Goal: Task Accomplishment & Management: Complete application form

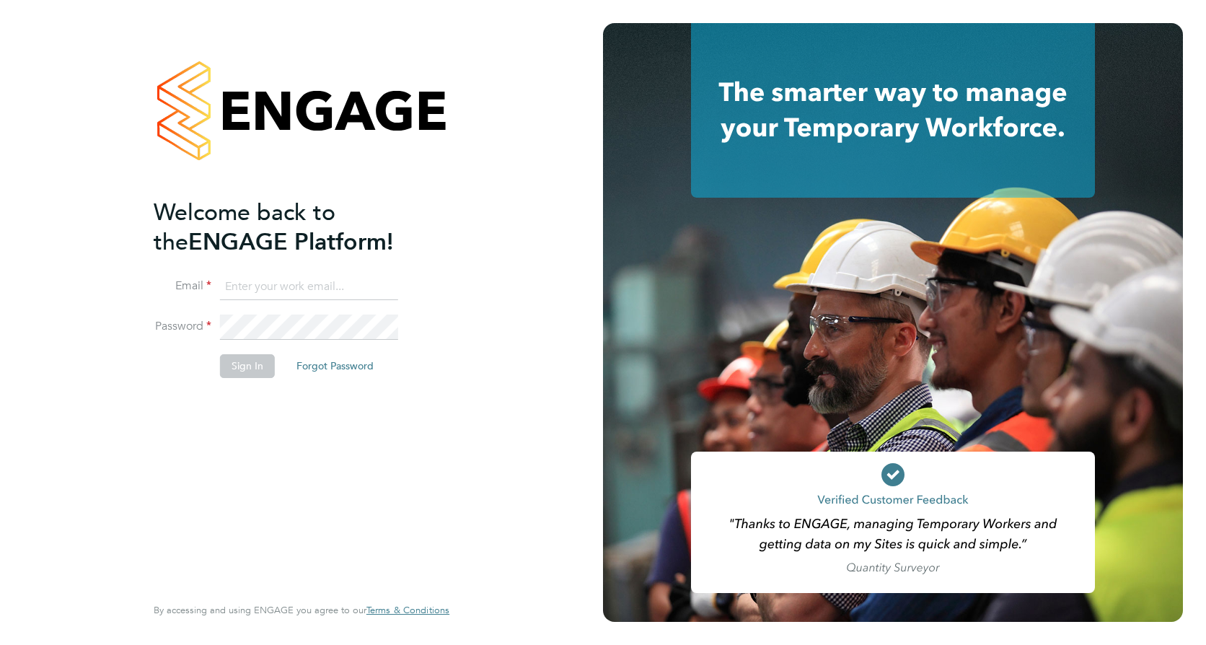
type input "callum.haire@vistry.co.uk"
click at [241, 375] on button "Sign In" at bounding box center [247, 365] width 55 height 23
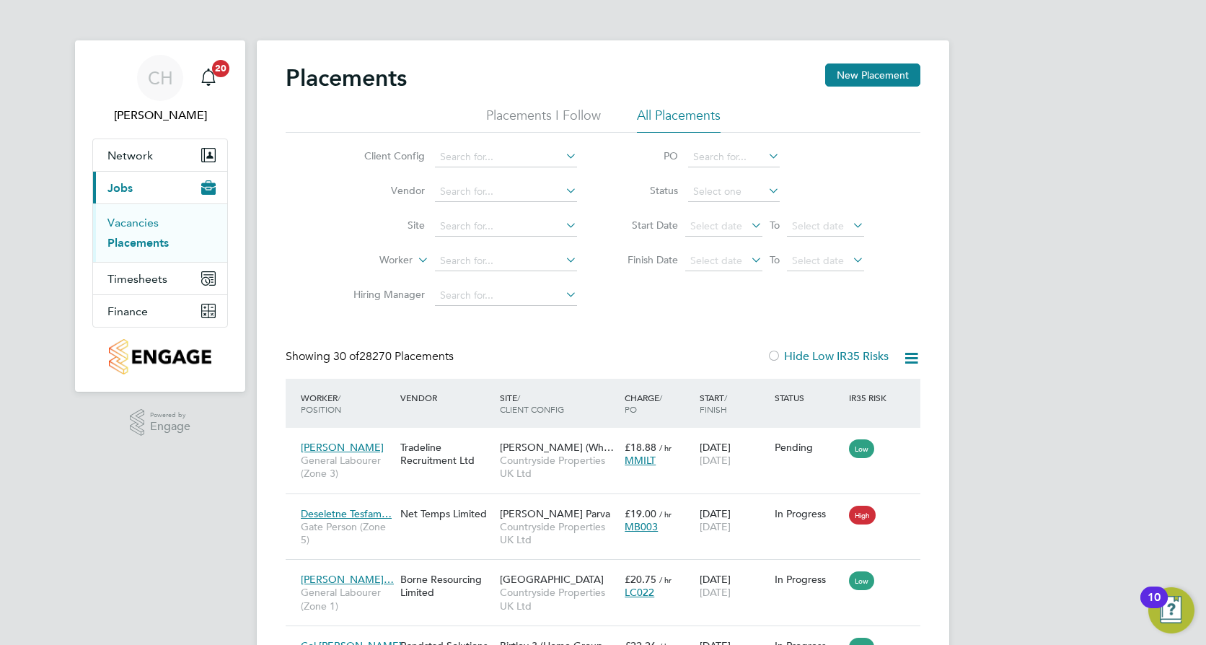
click at [131, 225] on link "Vacancies" at bounding box center [132, 223] width 51 height 14
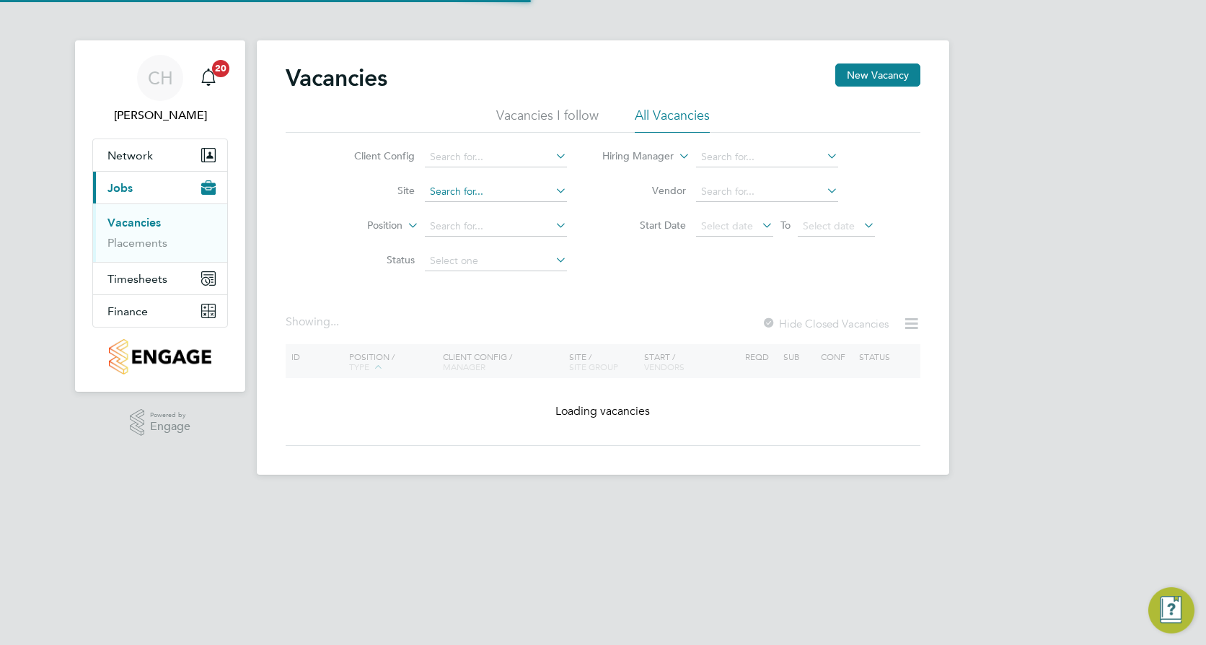
click at [508, 193] on input at bounding box center [496, 192] width 142 height 20
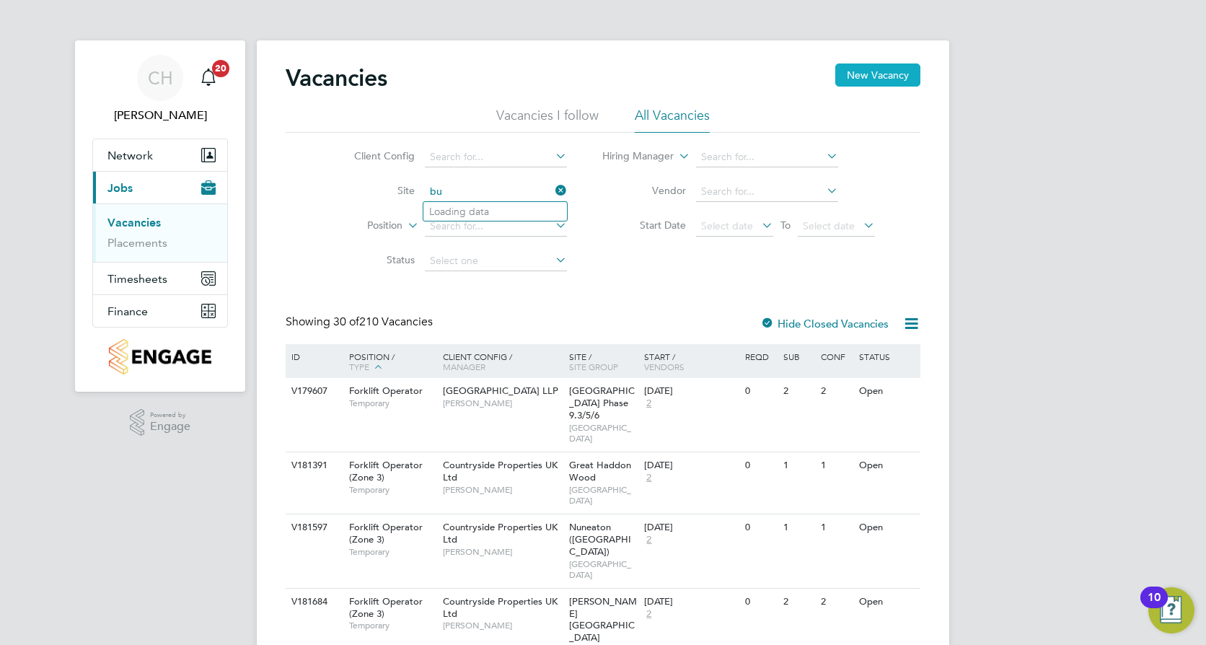
type input "b"
click at [870, 78] on button "New Vacancy" at bounding box center [877, 74] width 85 height 23
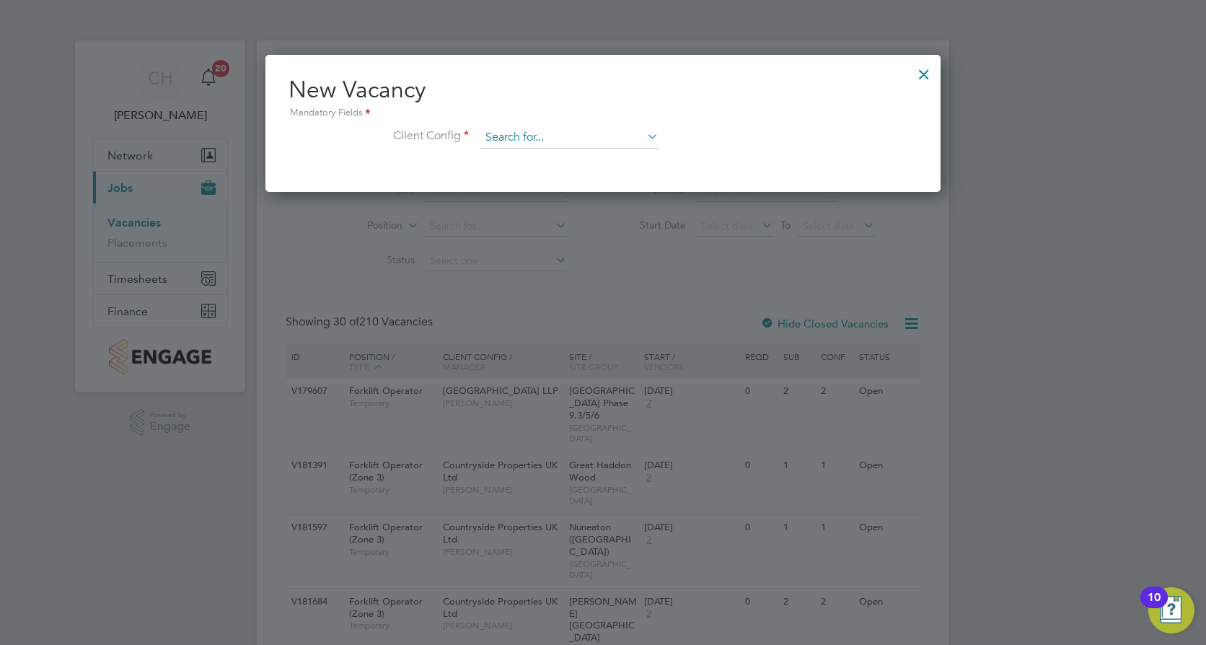
click at [553, 139] on input at bounding box center [569, 138] width 178 height 22
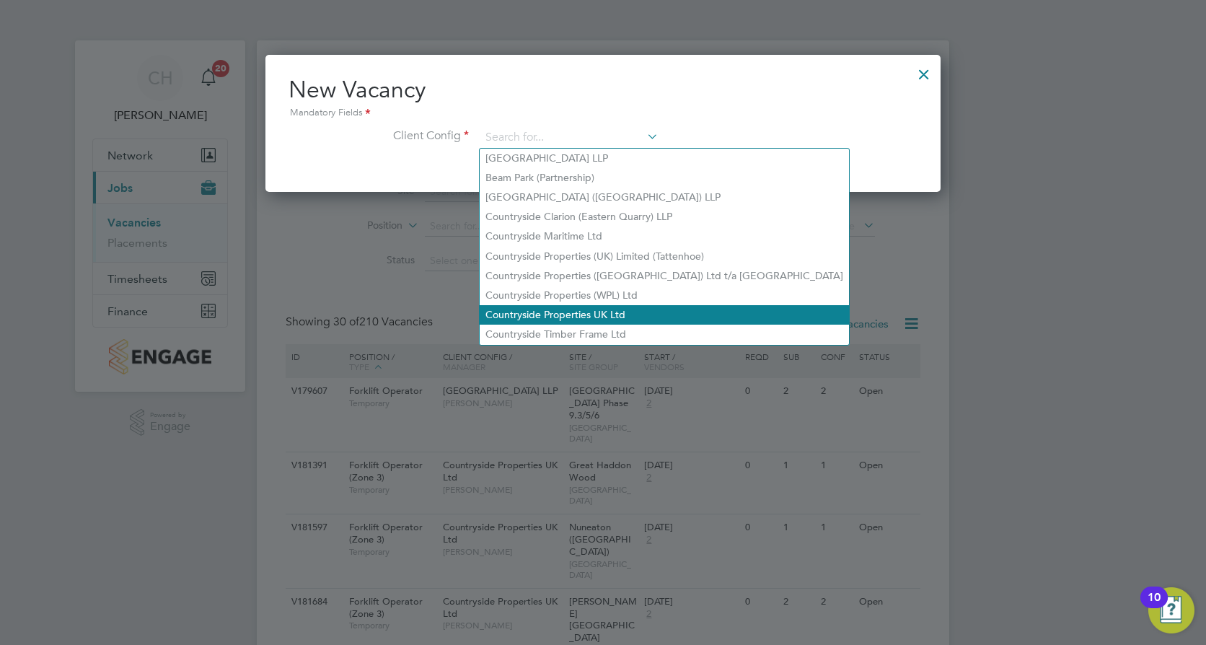
click at [561, 311] on li "Countryside Properties UK Ltd" at bounding box center [664, 314] width 369 height 19
type input "Countryside Properties UK Ltd"
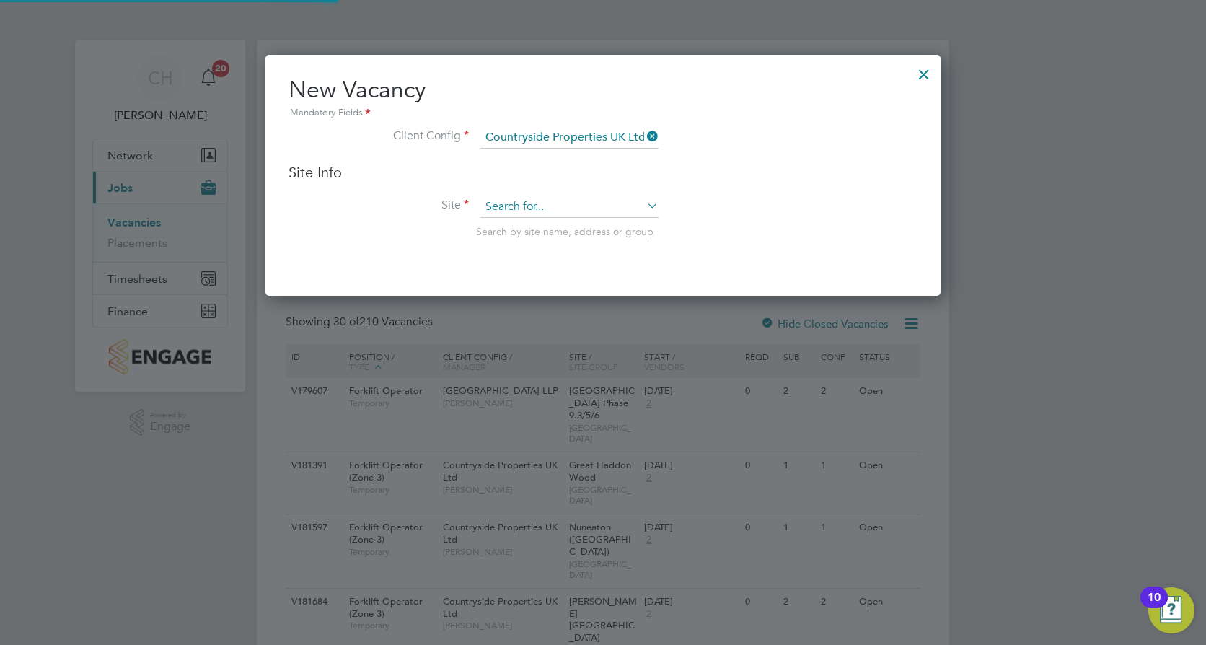
click at [553, 205] on input at bounding box center [569, 207] width 178 height 22
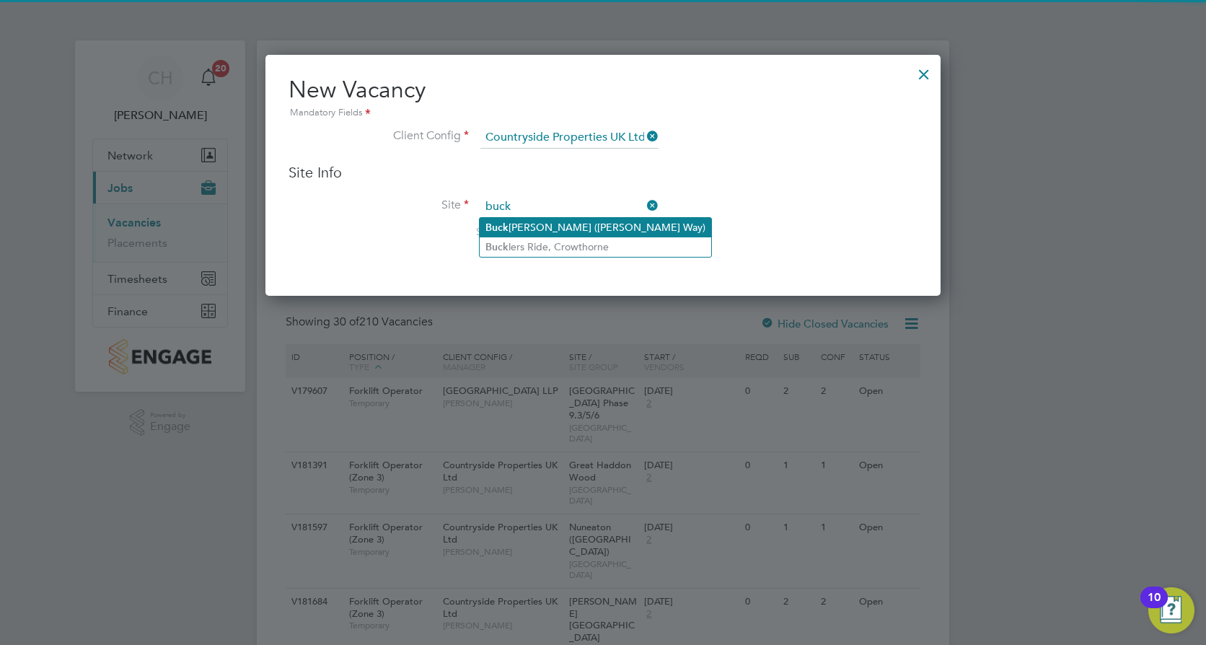
click at [561, 231] on li "Buck ingham (Osier Way)" at bounding box center [596, 227] width 232 height 19
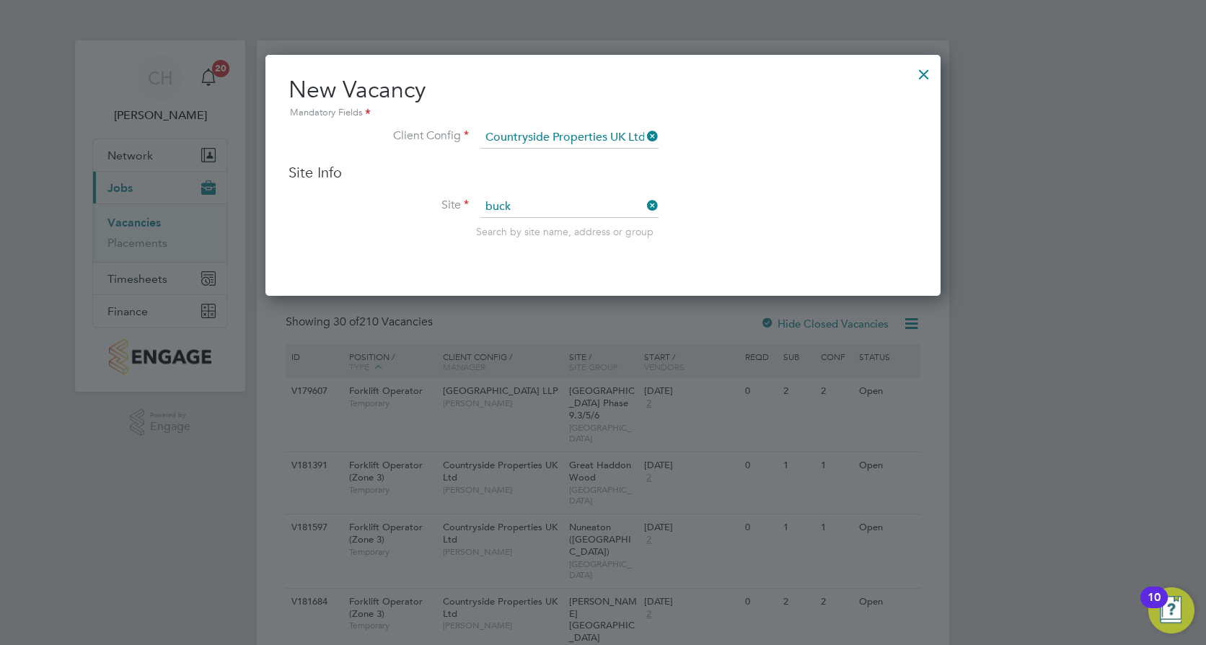
type input "Buckingham ([PERSON_NAME] Way)"
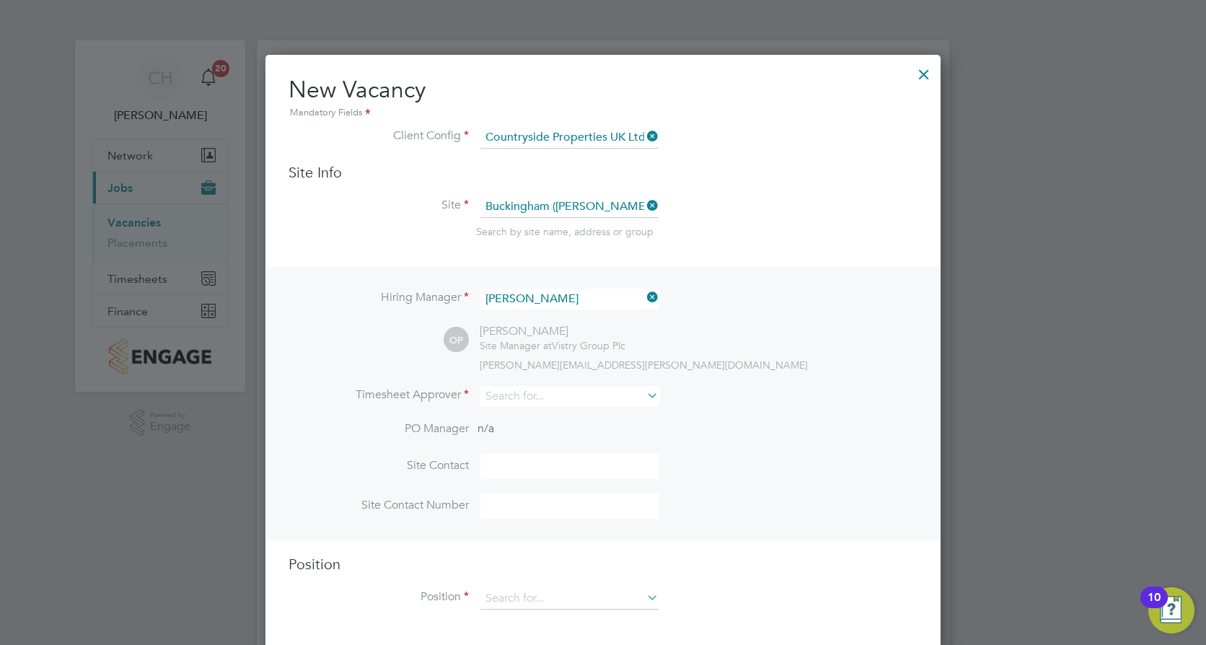
click at [644, 296] on icon at bounding box center [644, 297] width 0 height 20
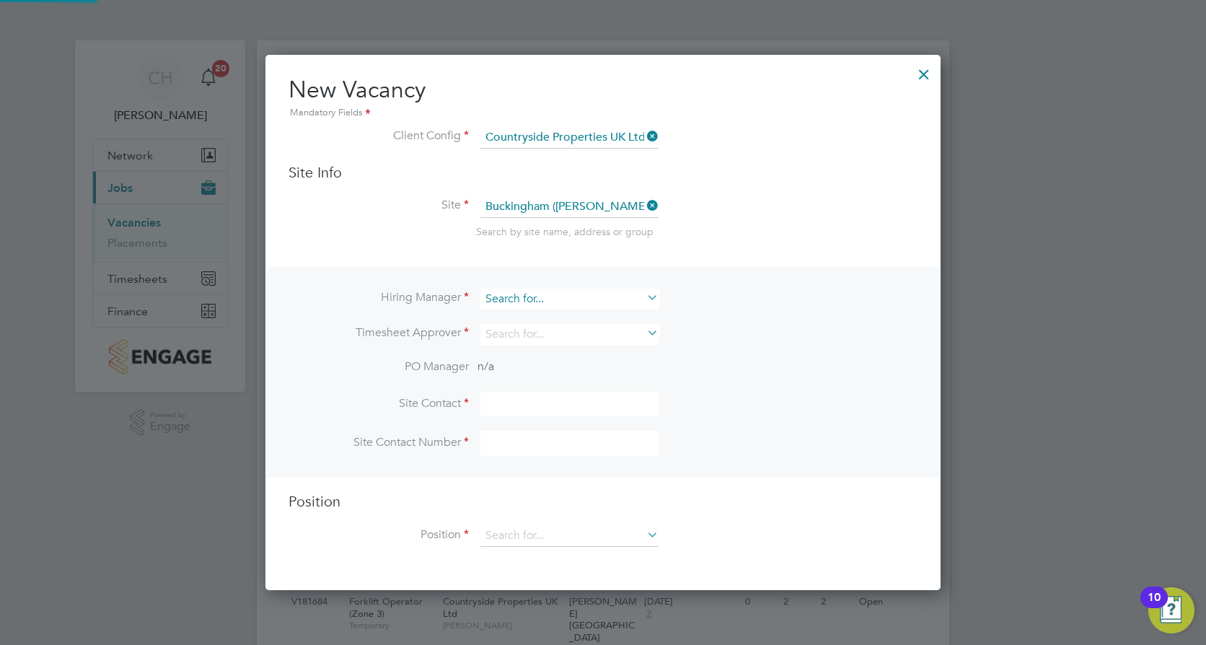
click at [549, 303] on input at bounding box center [569, 299] width 178 height 21
click at [549, 456] on li "Crai g Johnson" at bounding box center [570, 456] width 180 height 19
type input "Craig Johnson"
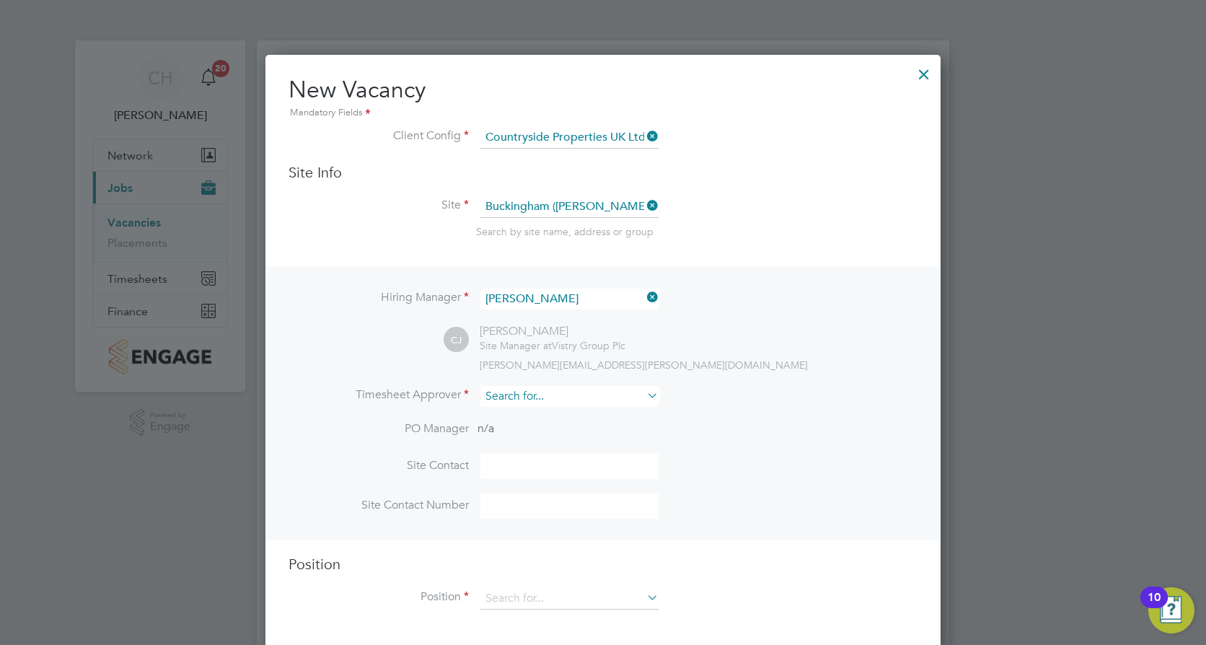
click at [543, 393] on input at bounding box center [569, 396] width 178 height 21
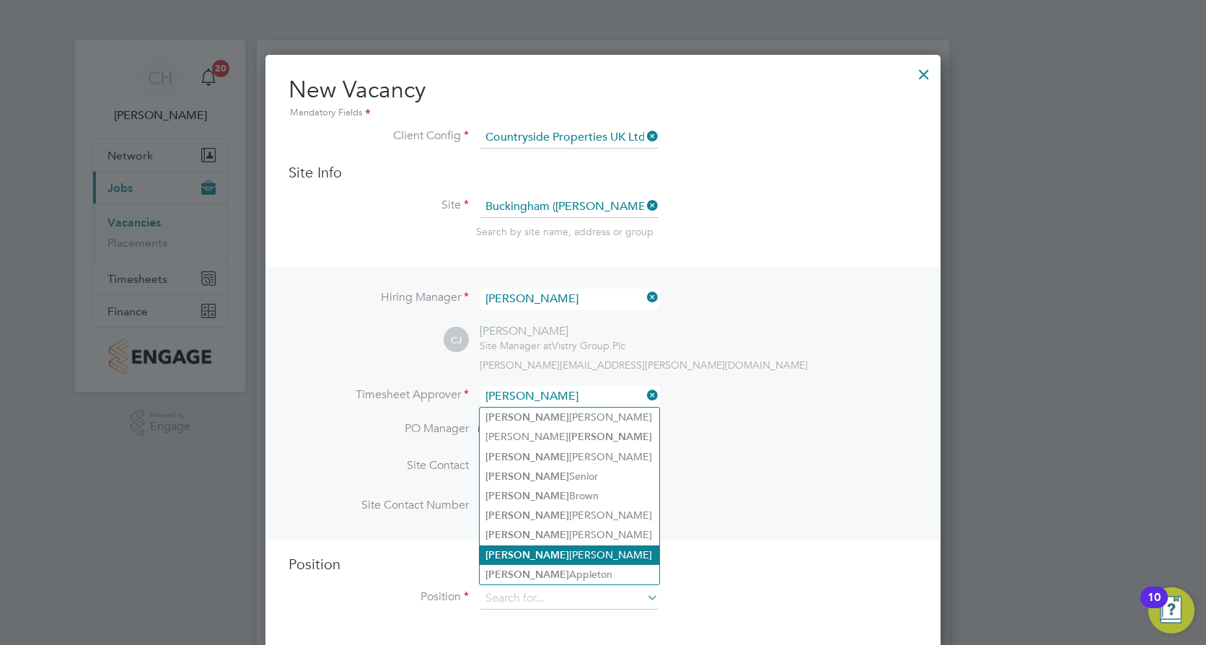
click at [563, 552] on li "Craig Johnson" at bounding box center [570, 554] width 180 height 19
type input "Craig Johnson"
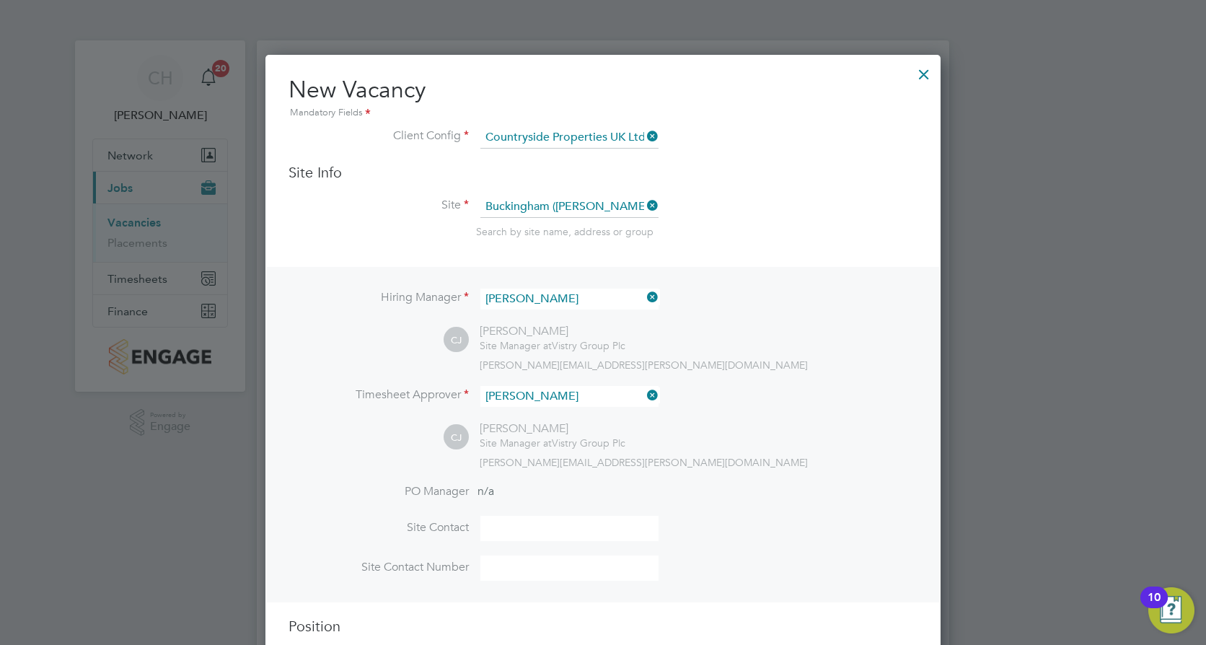
drag, startPoint x: 812, startPoint y: 460, endPoint x: 782, endPoint y: 470, distance: 31.9
click at [812, 460] on div "craig.johnson@vistry.co.uk" at bounding box center [699, 462] width 438 height 13
click at [550, 537] on input at bounding box center [569, 528] width 178 height 25
type input "Craig Johnson"
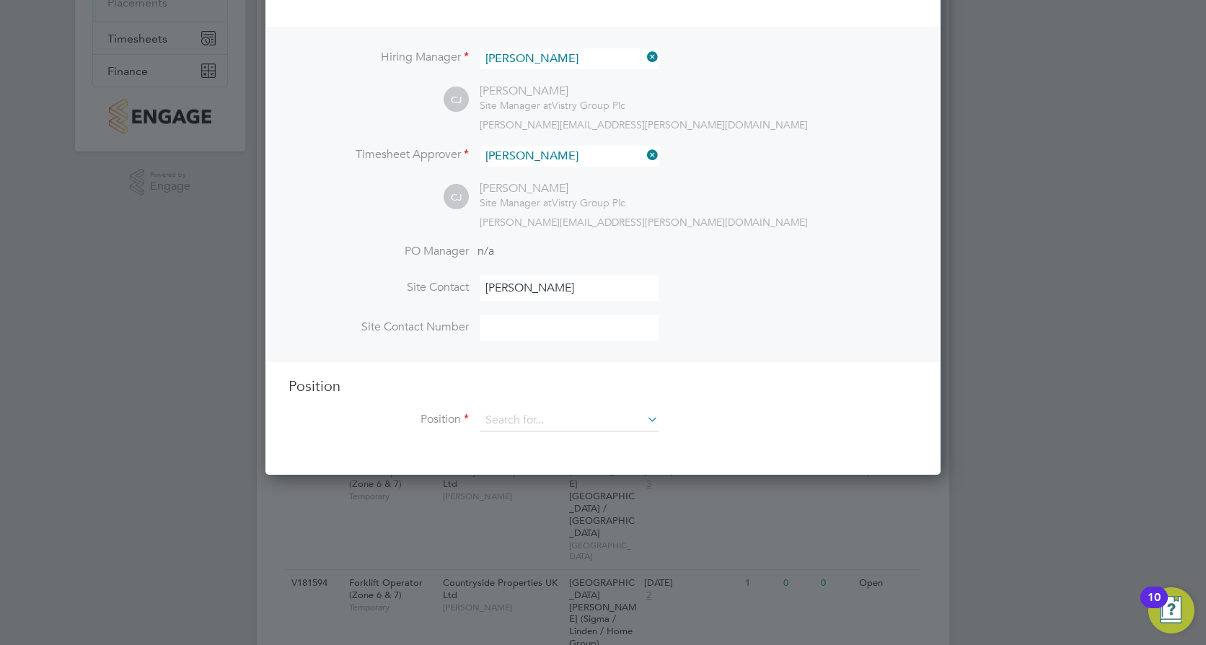
click at [551, 333] on input at bounding box center [569, 327] width 178 height 25
type input "07850511711"
click at [528, 426] on input at bounding box center [569, 421] width 178 height 22
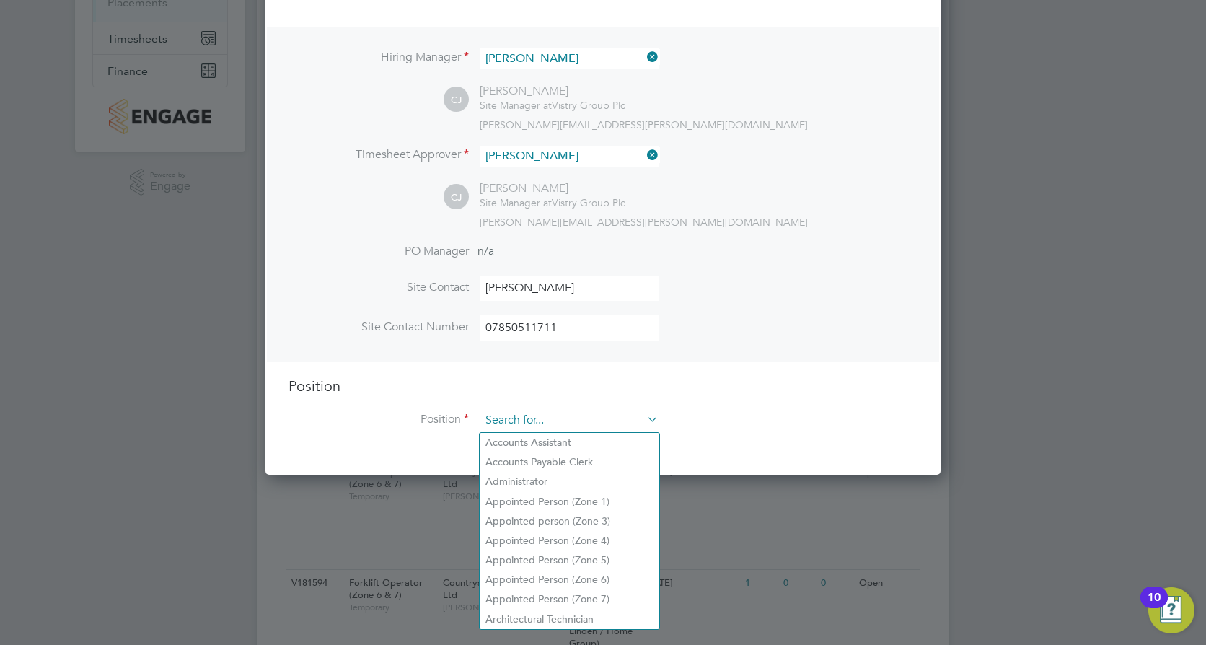
click at [558, 423] on input at bounding box center [569, 421] width 178 height 22
click at [581, 418] on input at bounding box center [569, 421] width 178 height 22
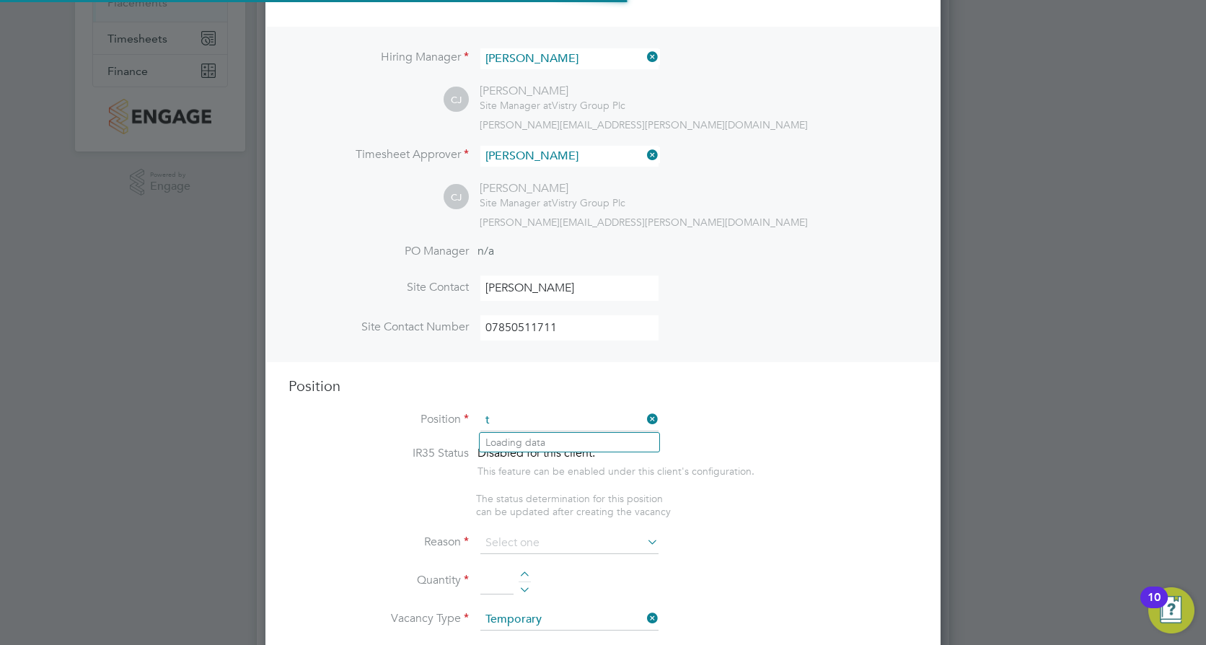
scroll to position [2073, 676]
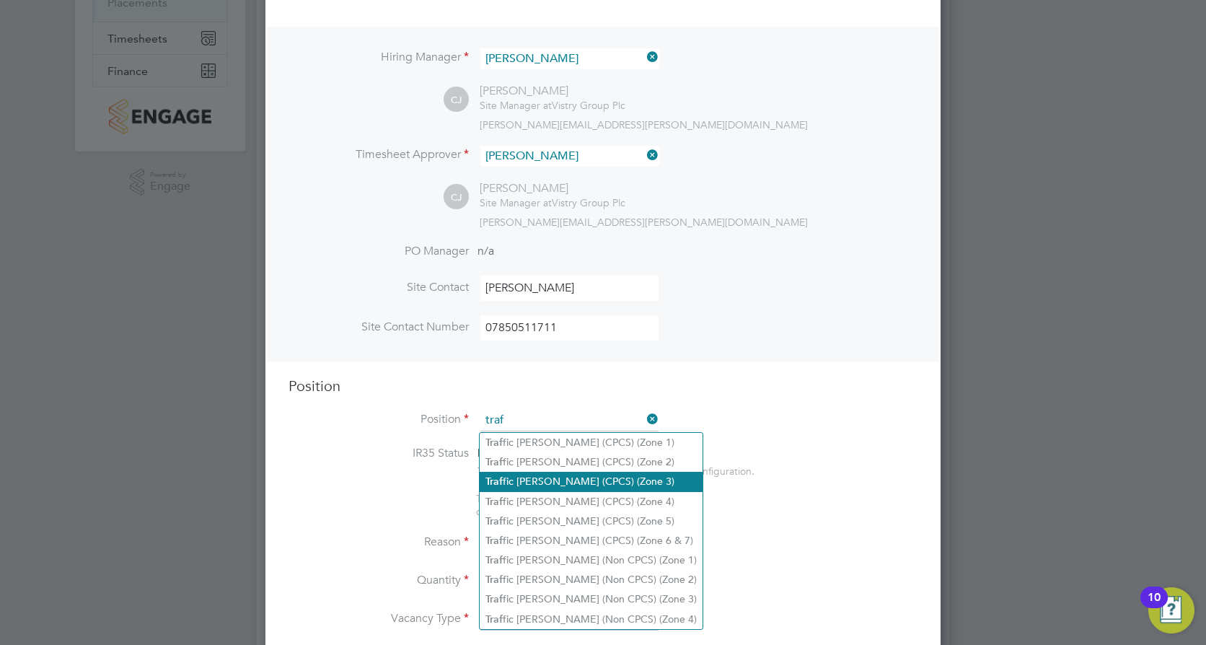
click at [625, 478] on li "Traf fic Marshall (CPCS) (Zone 3)" at bounding box center [591, 481] width 223 height 19
type input "Traffic [PERSON_NAME] (CPCS) (Zone 3)"
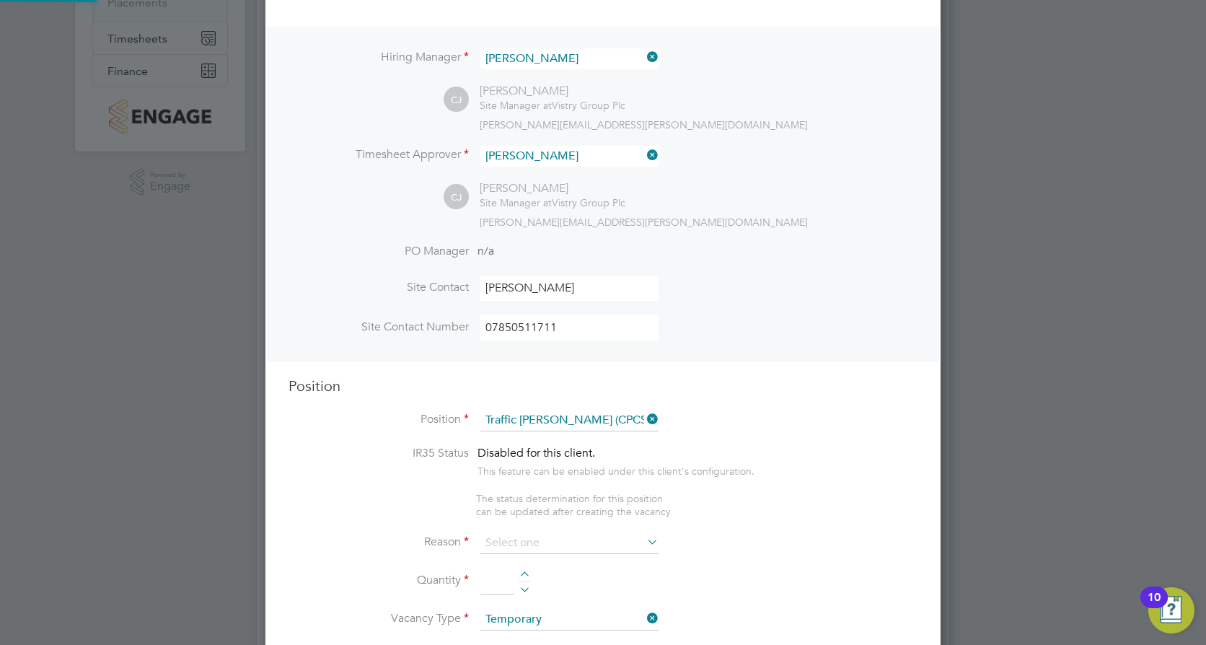
type textarea "- Working under the supervision and management of the Project Manager, Site Man…"
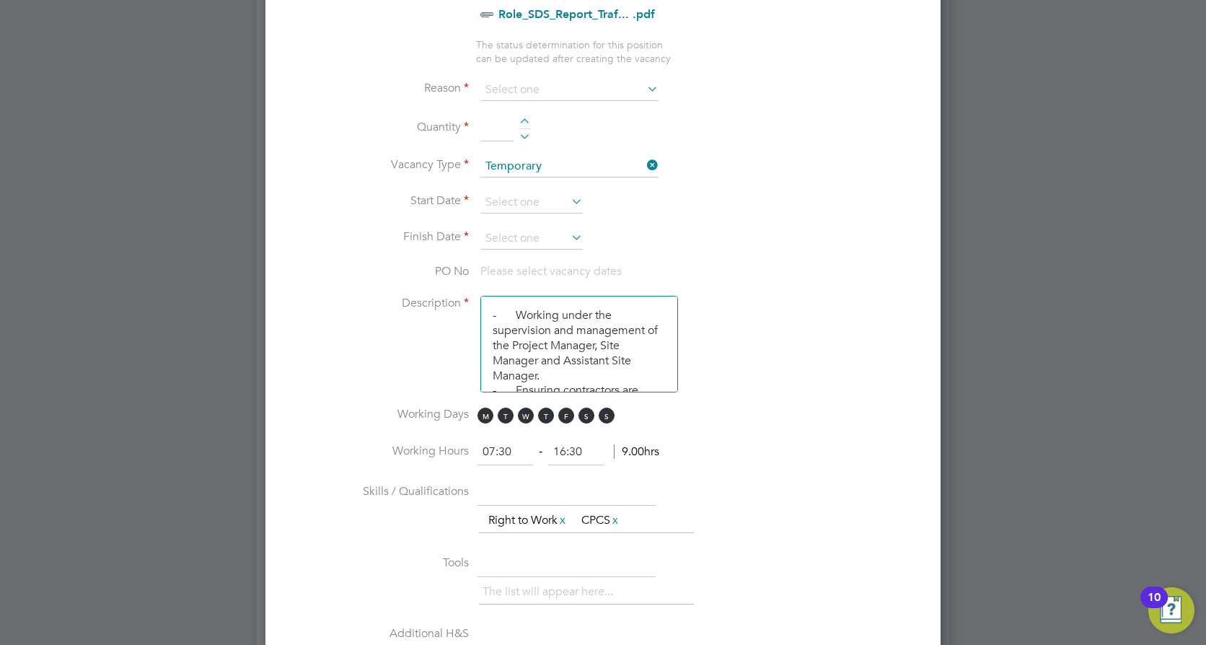
scroll to position [481, 0]
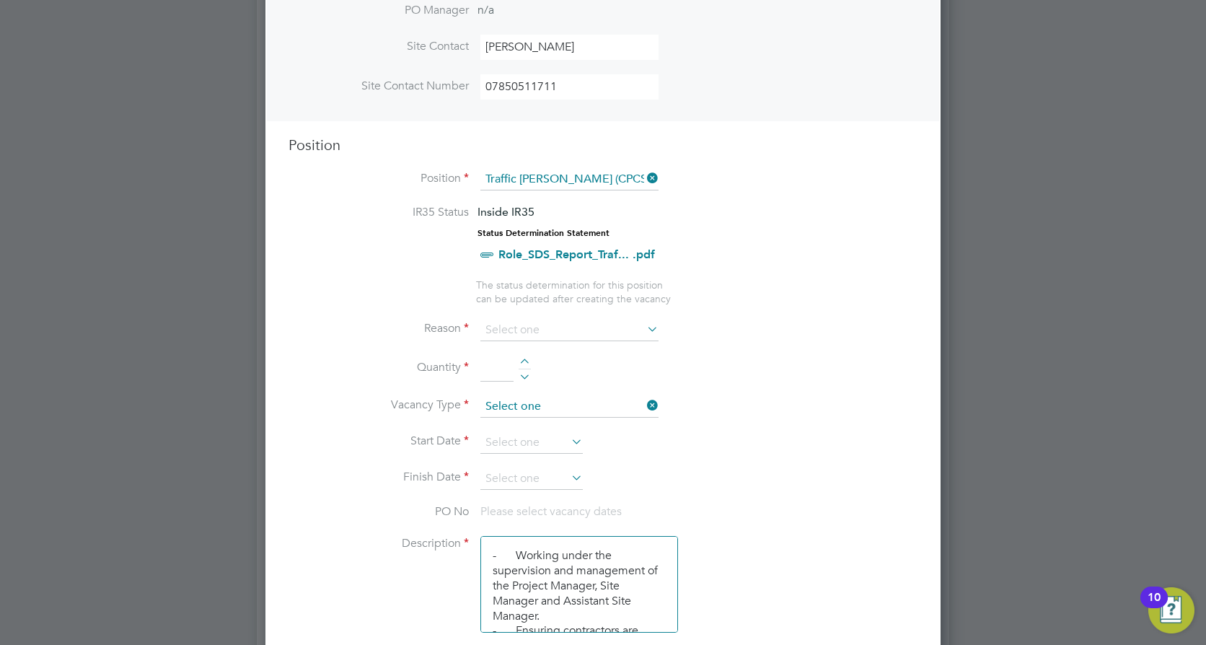
click at [545, 408] on input at bounding box center [569, 407] width 178 height 22
click at [543, 333] on input at bounding box center [569, 331] width 178 height 22
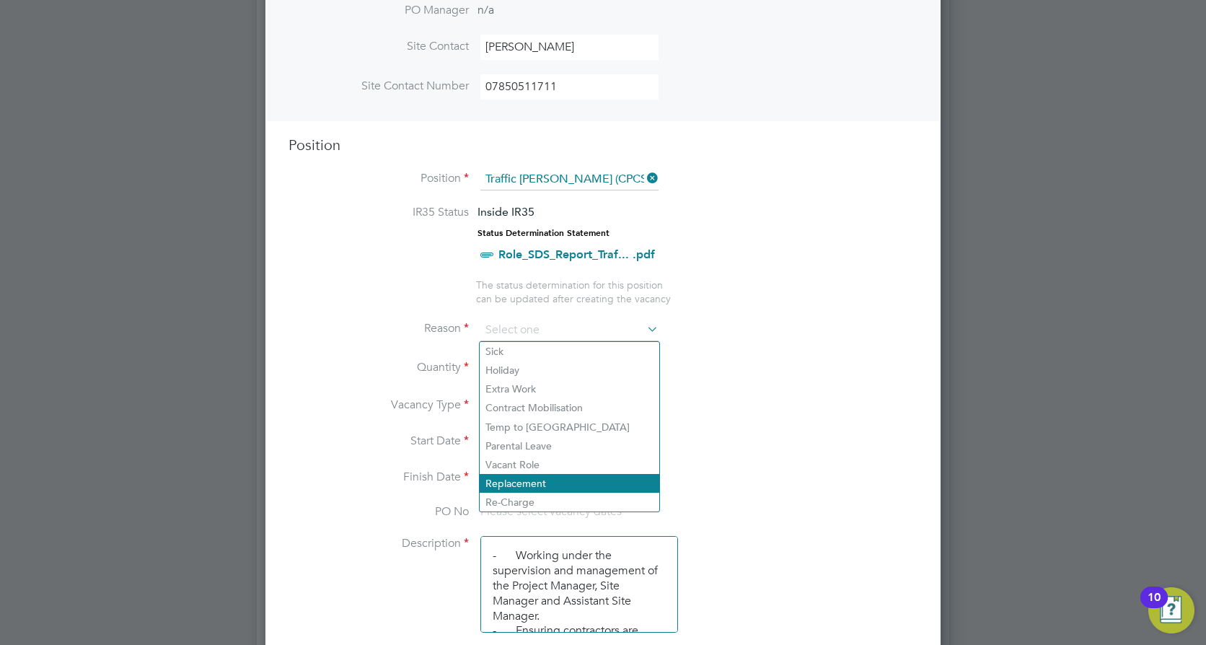
click at [525, 484] on li "Replacement" at bounding box center [570, 483] width 180 height 19
type input "Replacement"
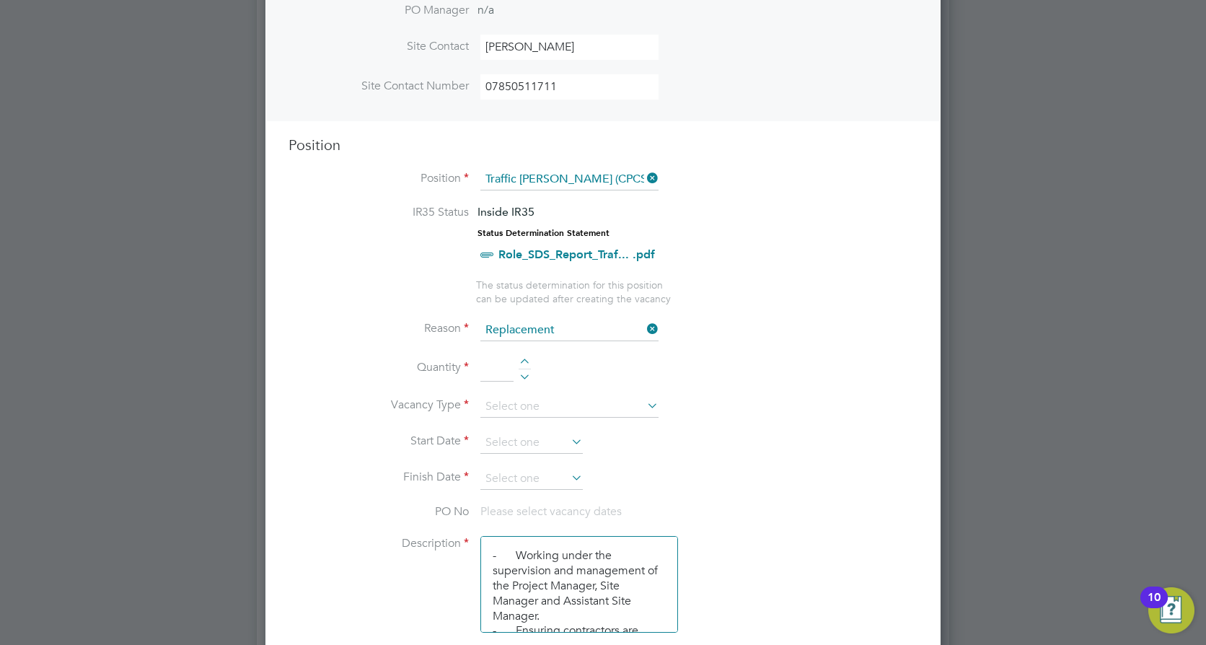
click at [497, 370] on input at bounding box center [496, 369] width 33 height 26
type input "1"
click at [519, 408] on input at bounding box center [569, 407] width 178 height 22
click at [524, 430] on li "Temporary" at bounding box center [570, 427] width 180 height 19
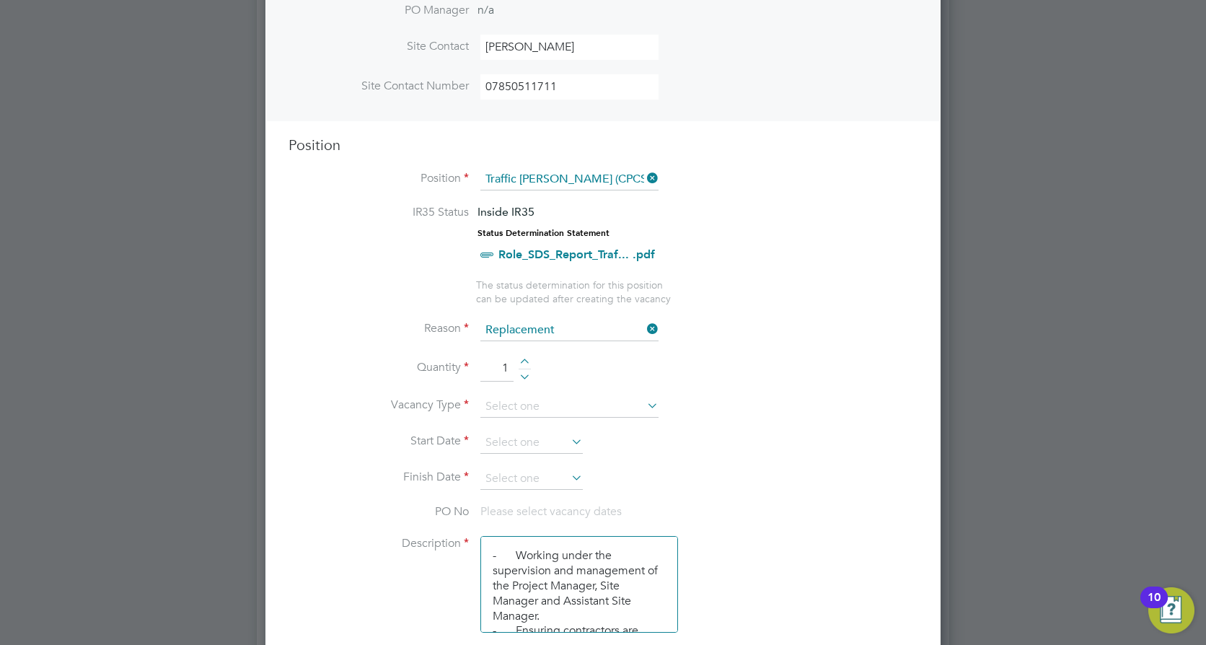
type input "Temporary"
click at [509, 447] on input at bounding box center [531, 443] width 102 height 22
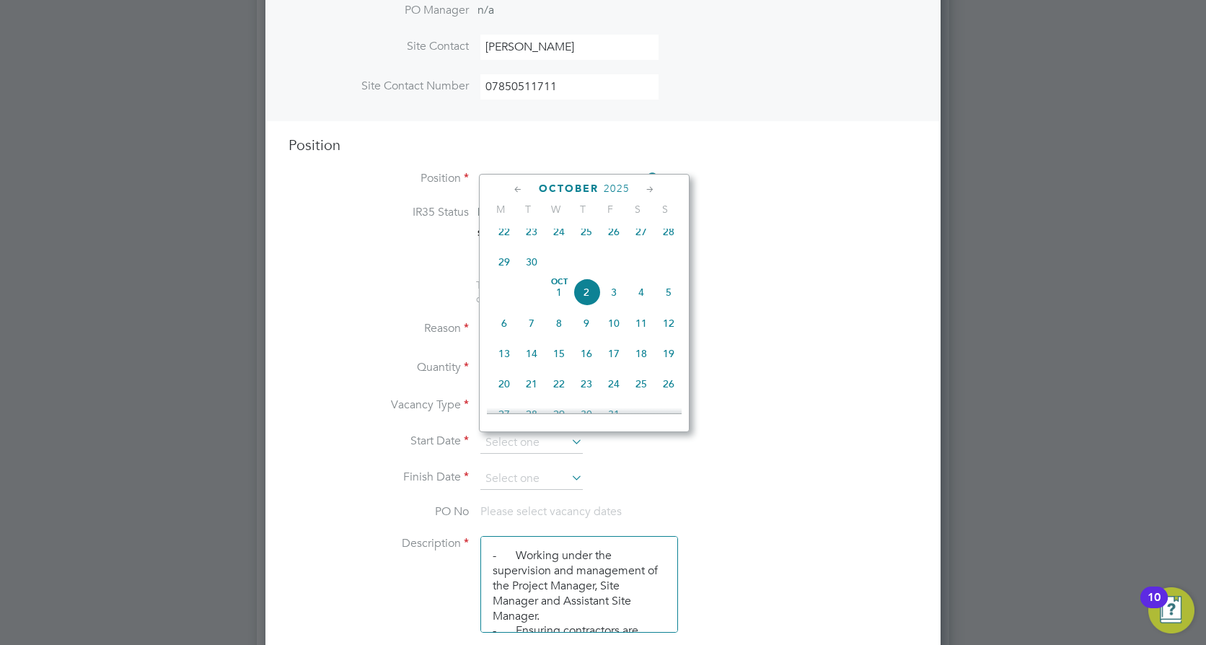
click at [563, 242] on span "24" at bounding box center [558, 231] width 27 height 27
type input "24 Sep 2025"
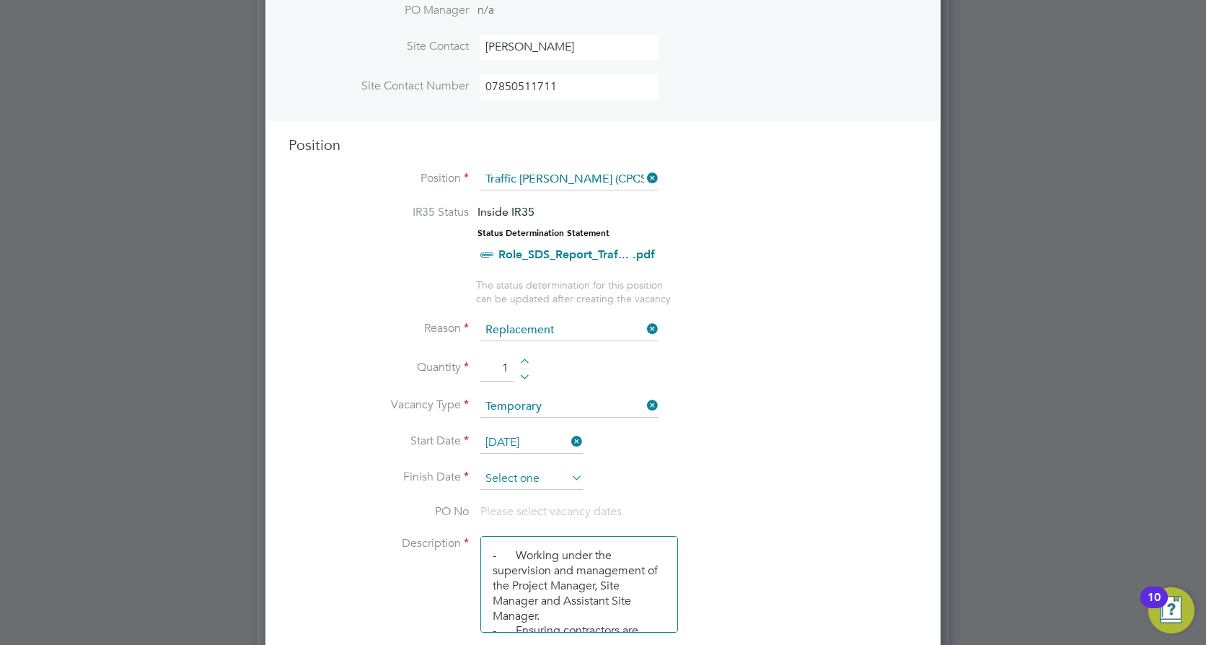
click at [521, 475] on input at bounding box center [531, 479] width 102 height 22
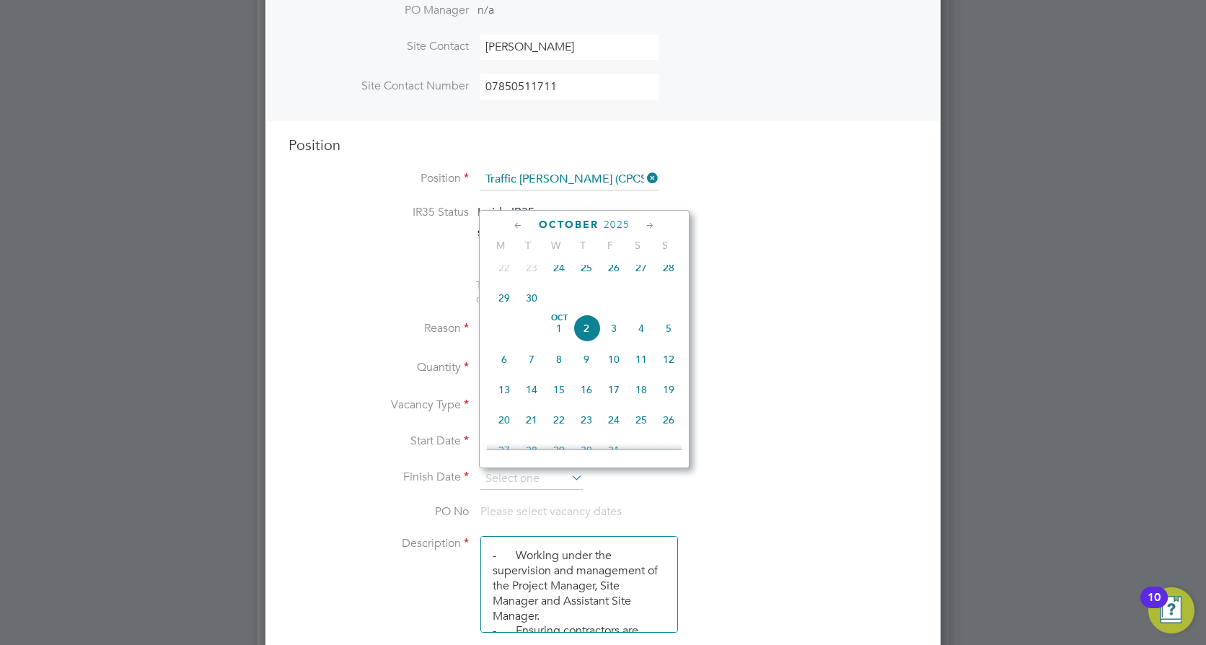
click at [618, 270] on span "26" at bounding box center [613, 267] width 27 height 27
type input "[DATE]"
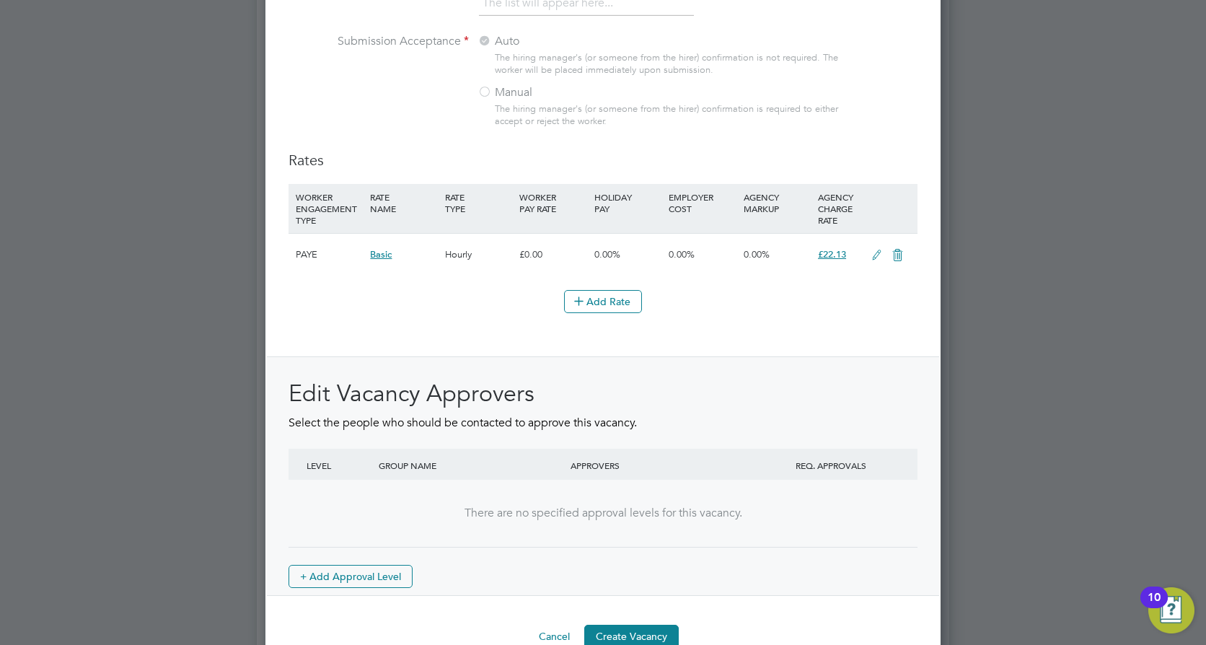
scroll to position [1608, 0]
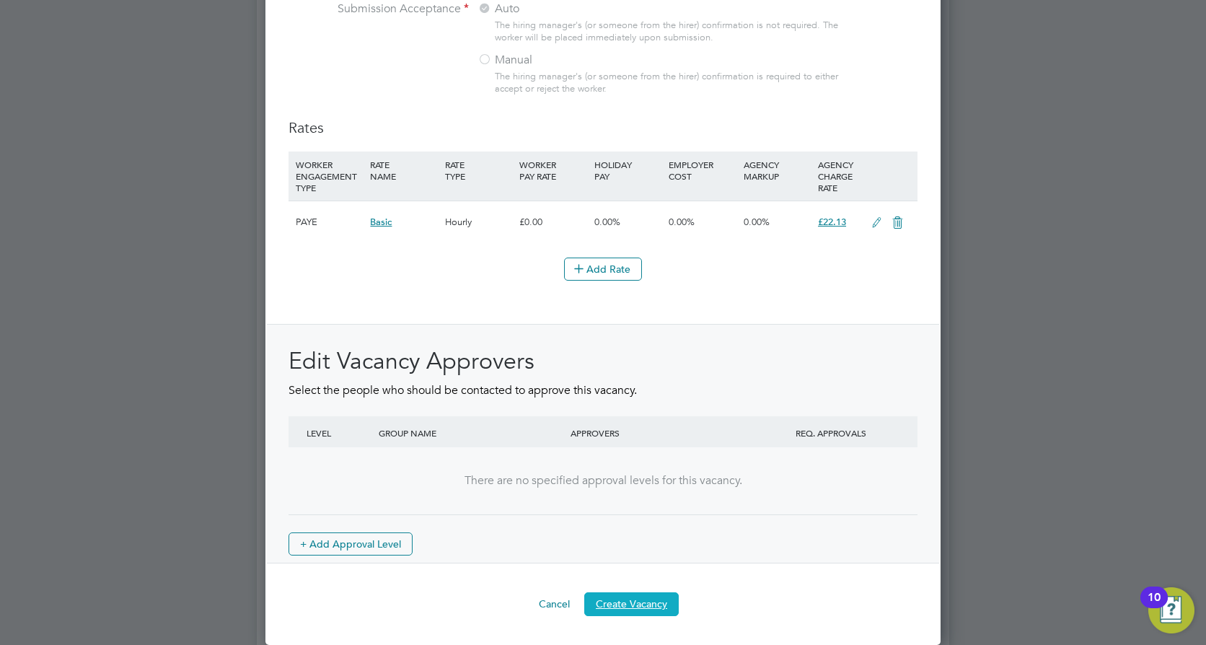
click at [633, 602] on button "Create Vacancy" at bounding box center [631, 603] width 95 height 23
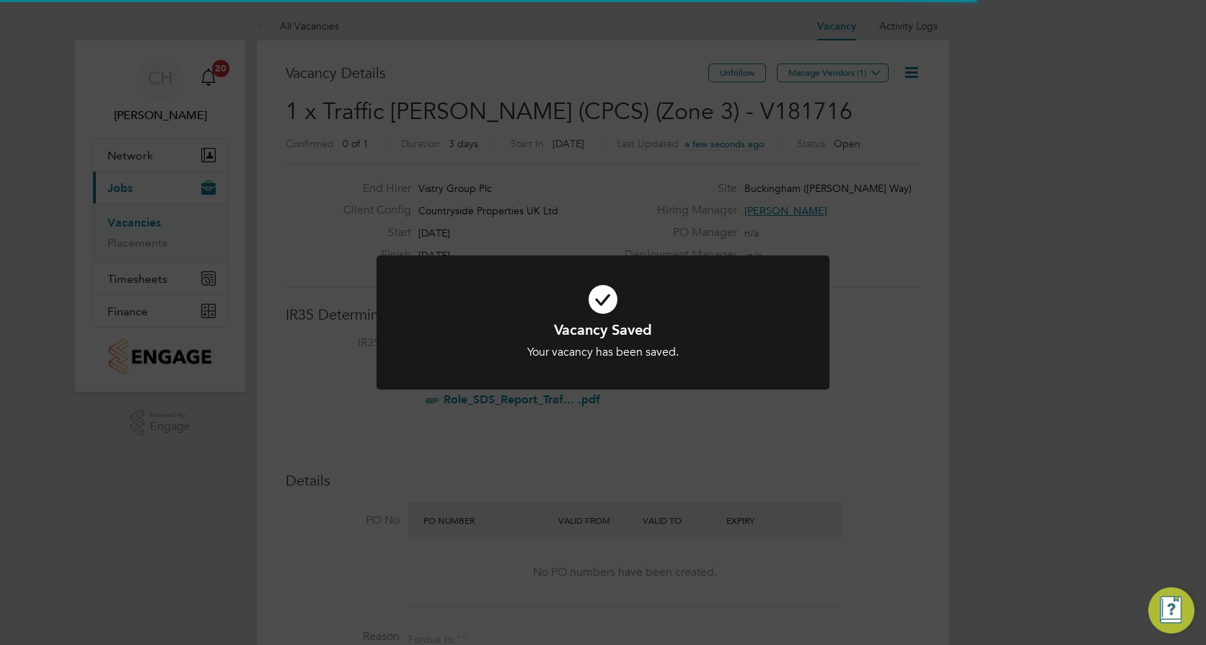
scroll to position [7, 7]
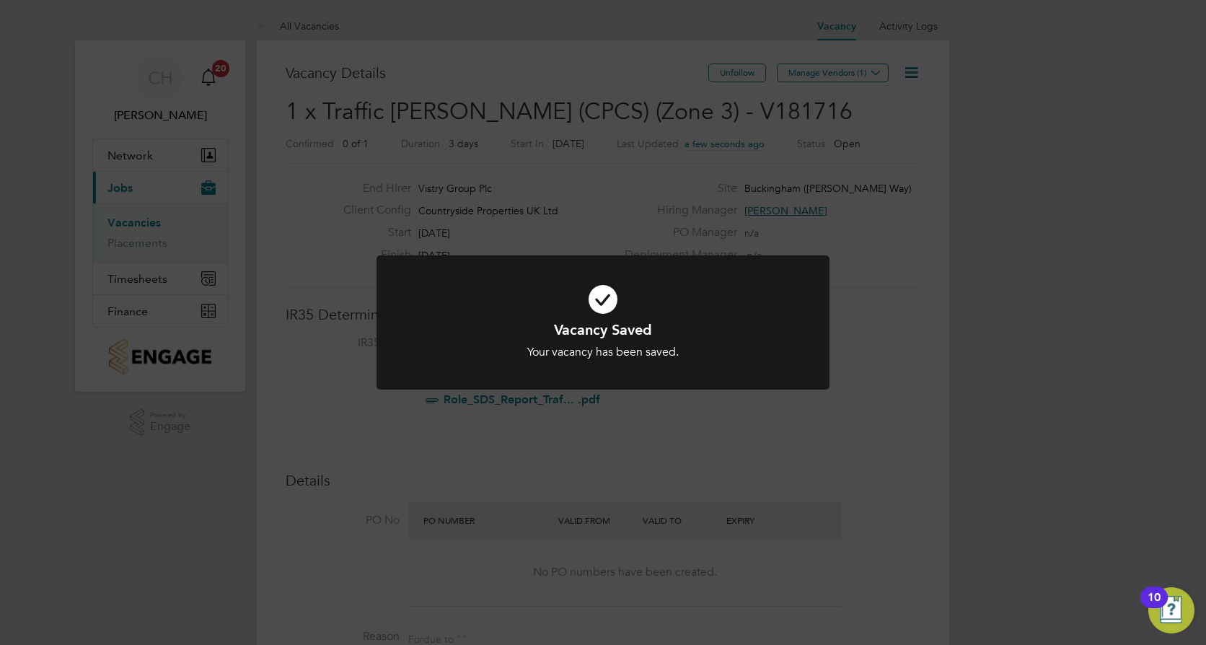
click at [844, 98] on div "Vacancy Saved Your vacancy has been saved. Cancel Okay" at bounding box center [603, 322] width 1206 height 645
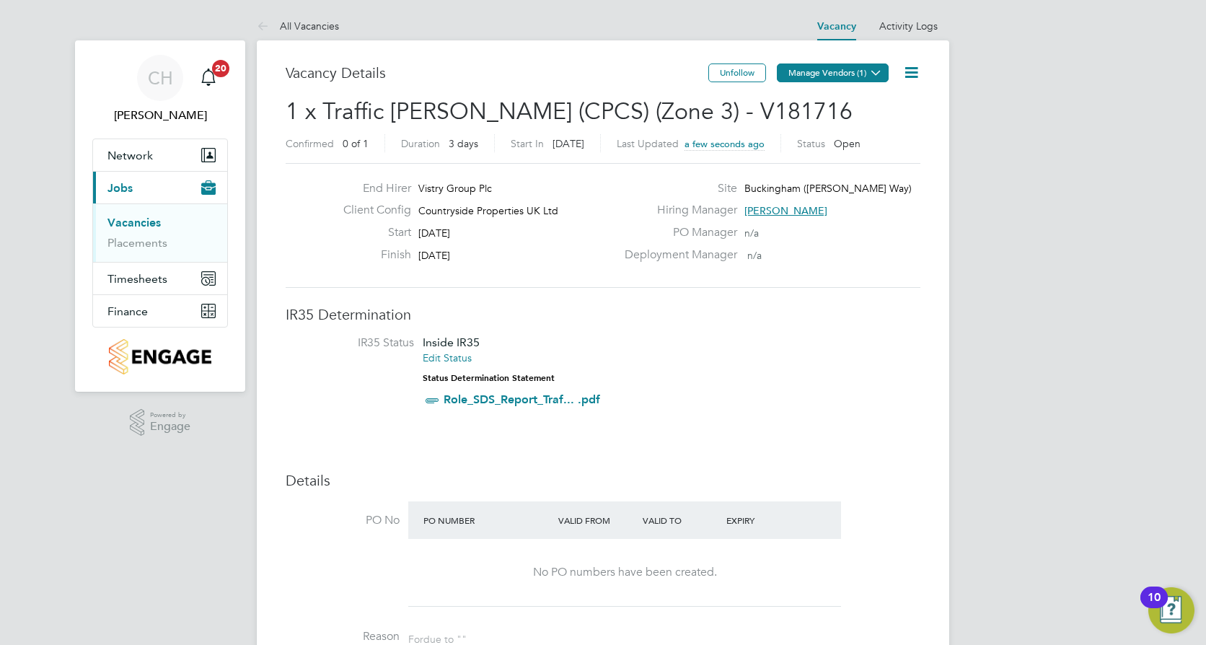
click at [821, 73] on button "Manage Vendors (1)" at bounding box center [833, 72] width 112 height 19
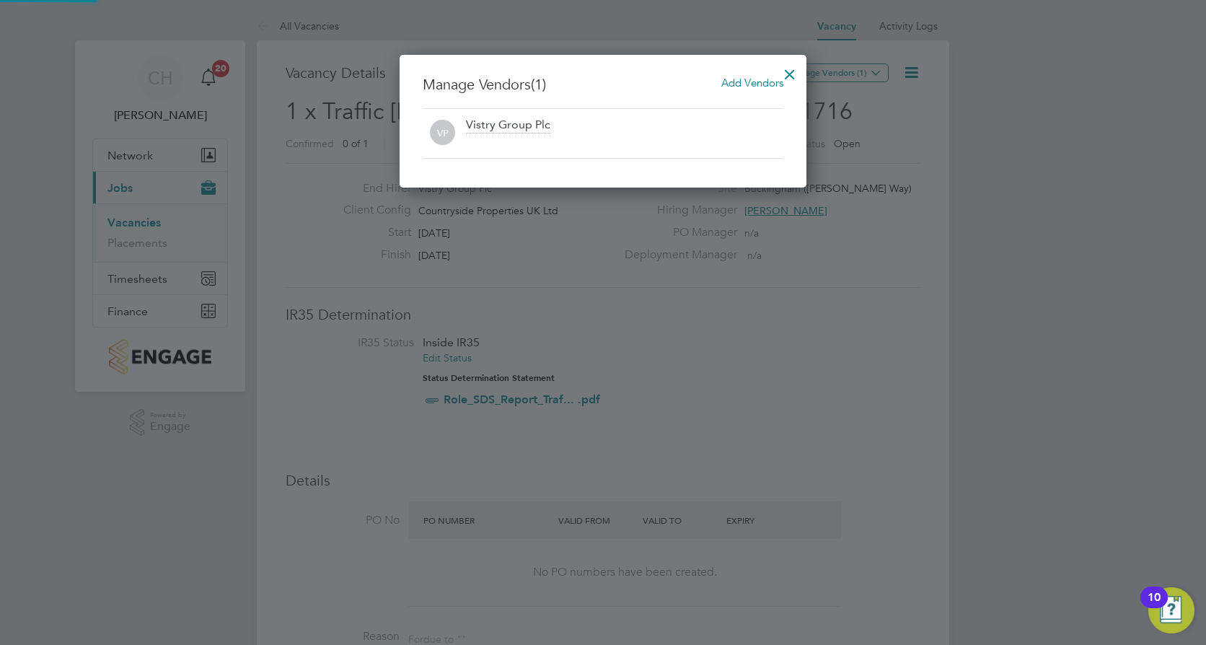
scroll to position [133, 408]
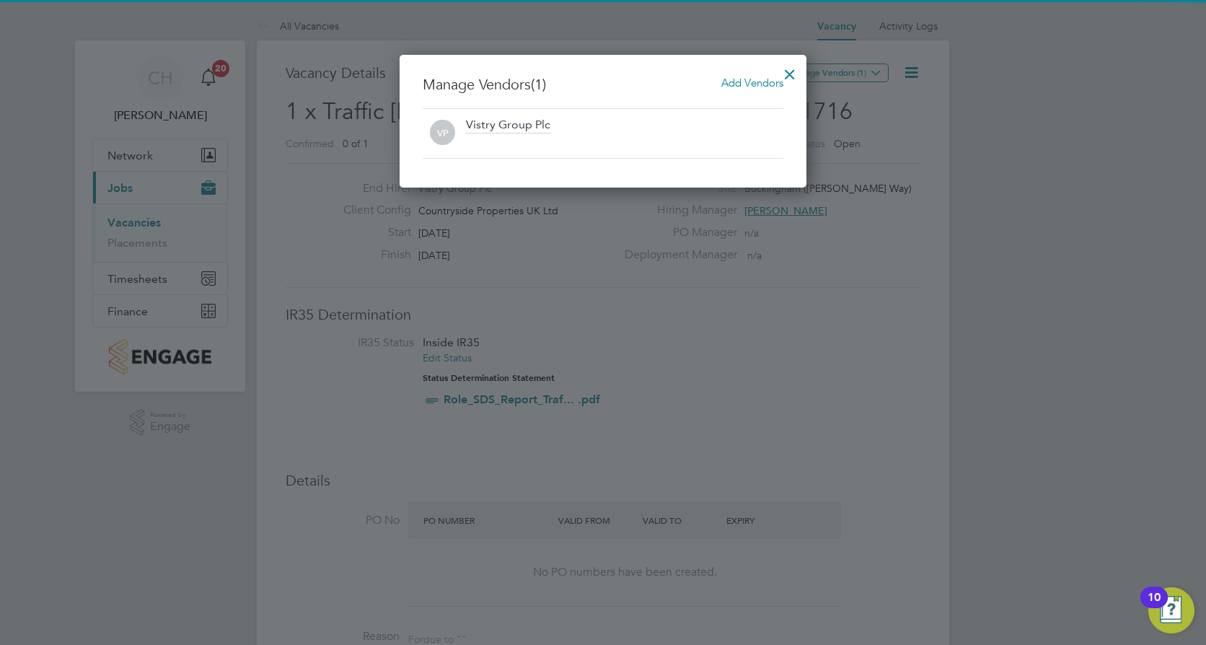
click at [723, 87] on span "Add Vendors" at bounding box center [752, 83] width 62 height 14
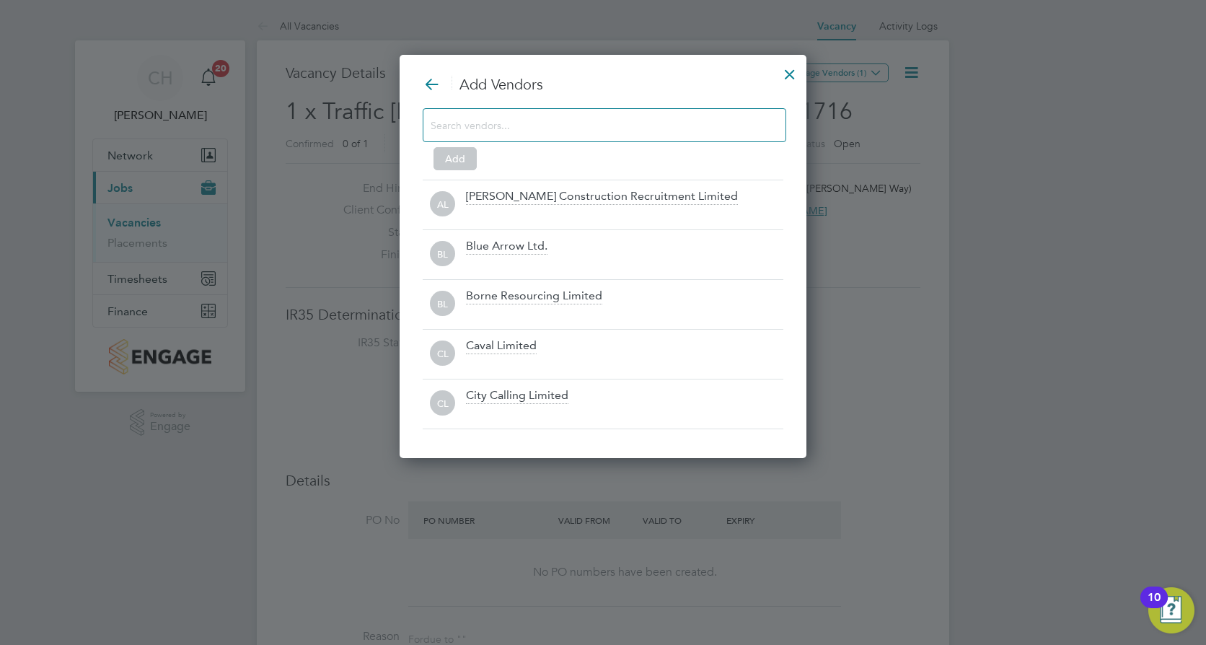
click at [674, 129] on input at bounding box center [593, 124] width 325 height 19
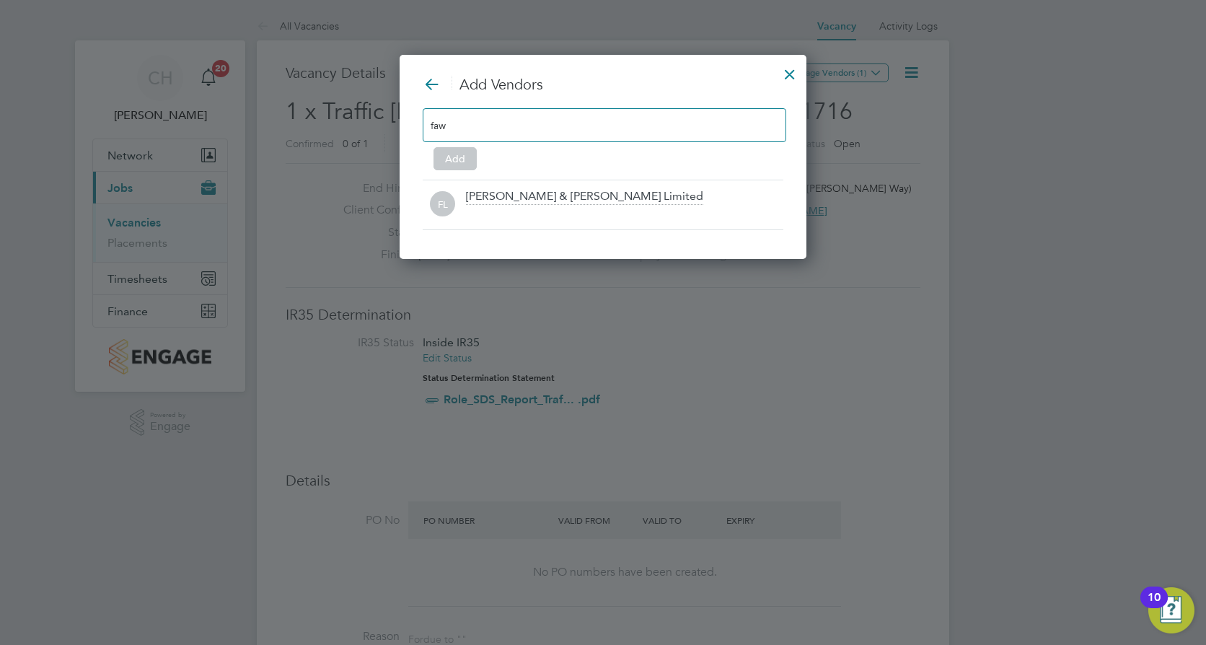
scroll to position [206, 408]
type input "faw"
click at [557, 202] on div "[PERSON_NAME] & [PERSON_NAME] Limited" at bounding box center [584, 197] width 237 height 16
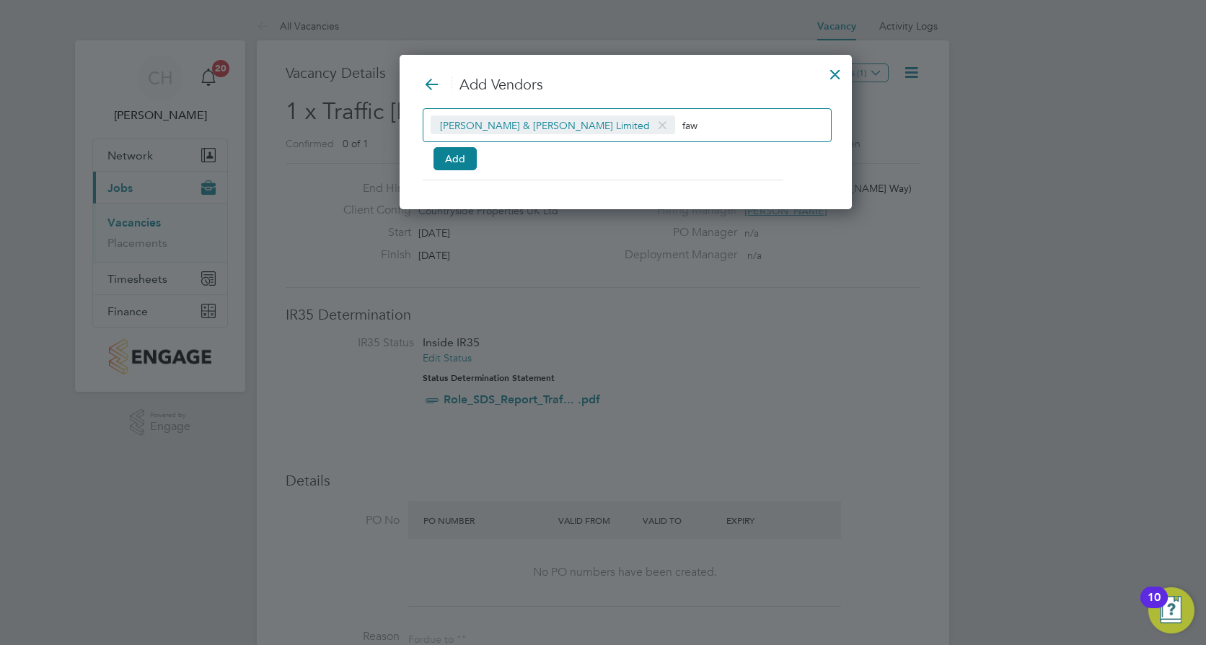
scroll to position [156, 408]
click at [471, 161] on button "Add" at bounding box center [455, 158] width 43 height 23
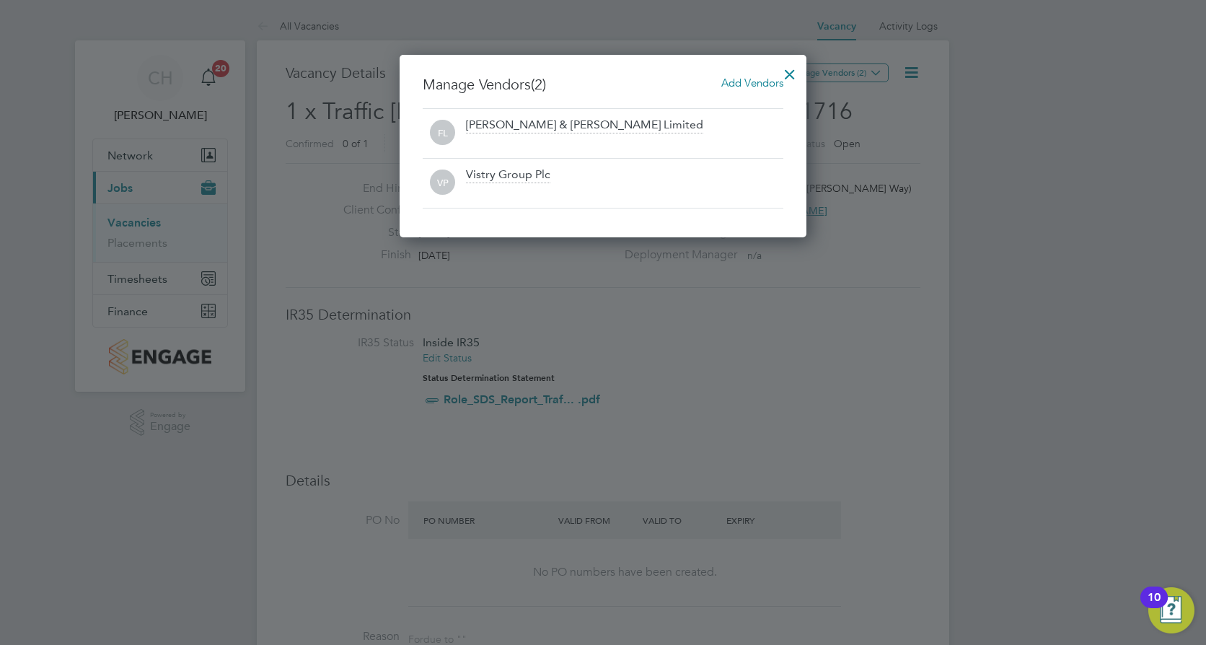
click at [789, 74] on div at bounding box center [790, 71] width 26 height 26
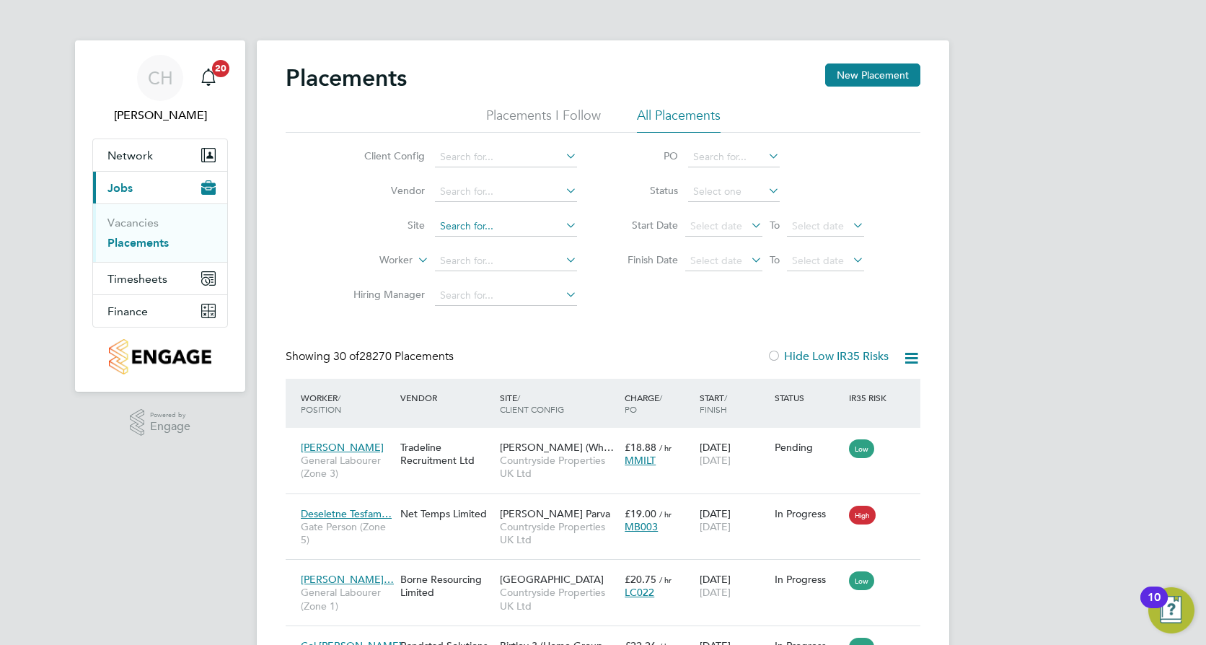
click at [467, 230] on input at bounding box center [506, 226] width 142 height 20
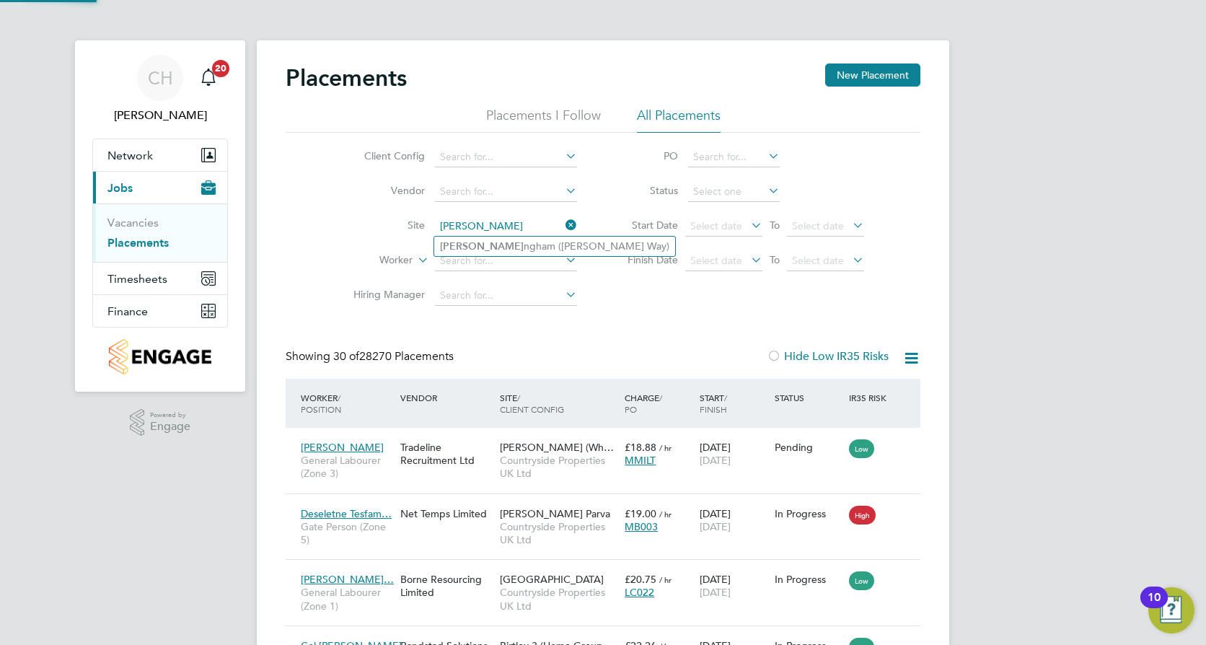
click at [503, 245] on li "[PERSON_NAME] ngham ([PERSON_NAME] Way)" at bounding box center [554, 246] width 241 height 19
type input "Buckingham ([PERSON_NAME] Way)"
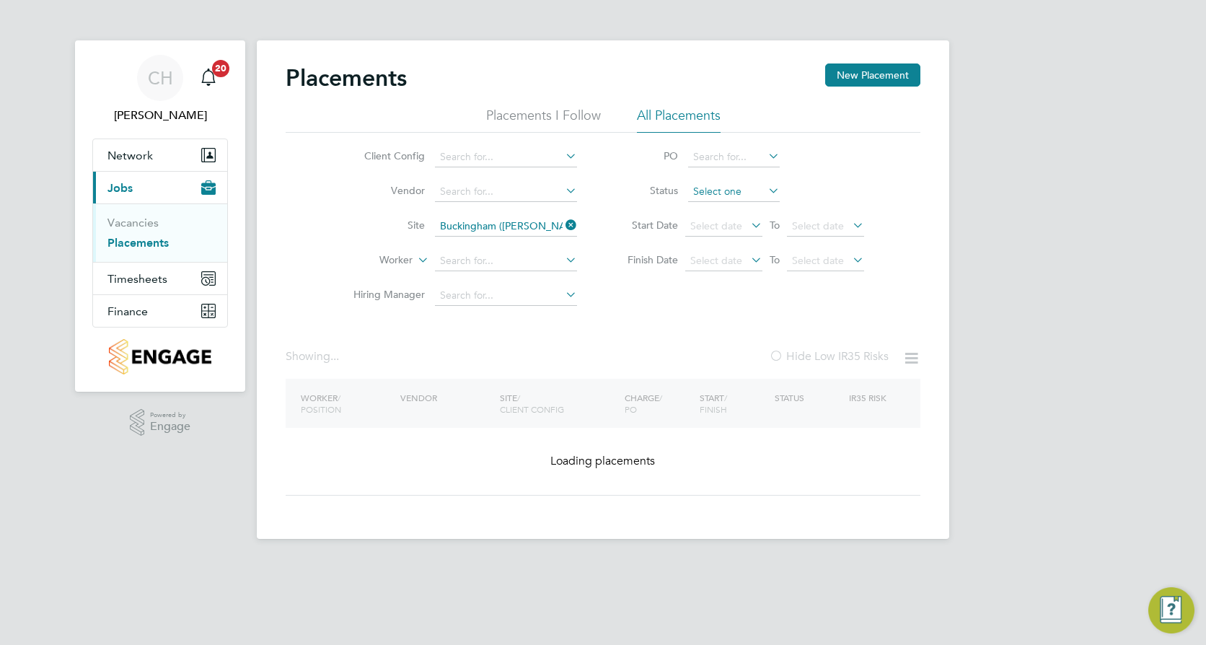
click at [750, 198] on input at bounding box center [734, 192] width 92 height 20
click at [745, 212] on li "Active" at bounding box center [734, 211] width 93 height 19
type input "Active"
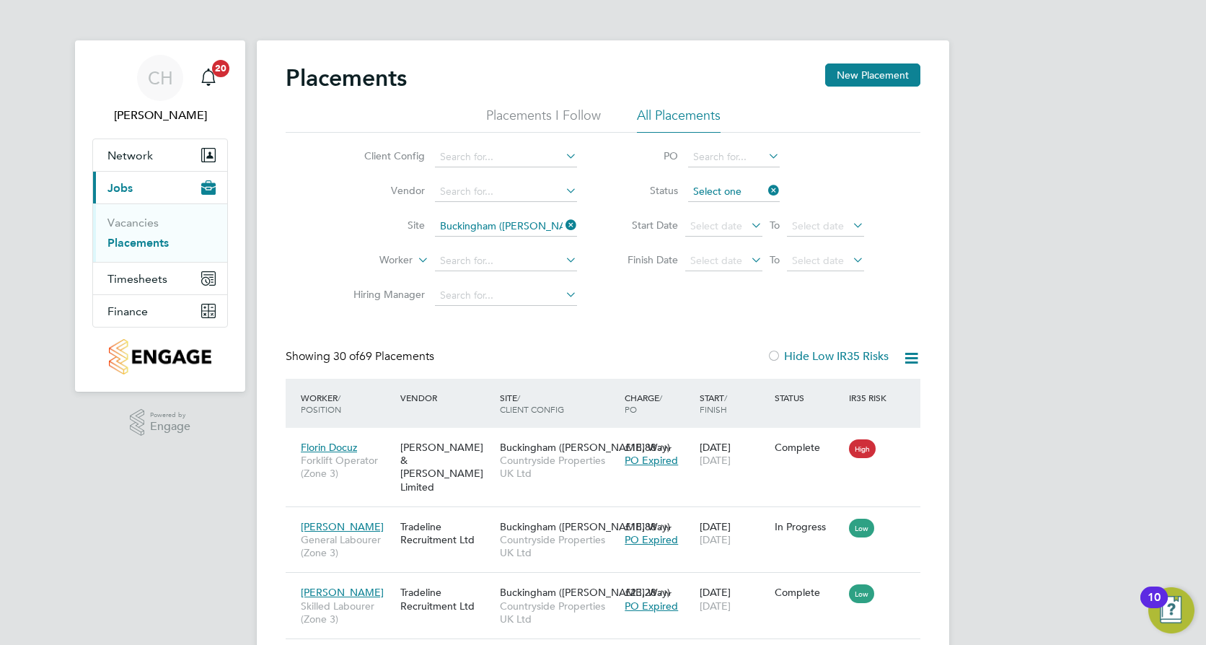
click at [719, 196] on input at bounding box center [734, 192] width 92 height 20
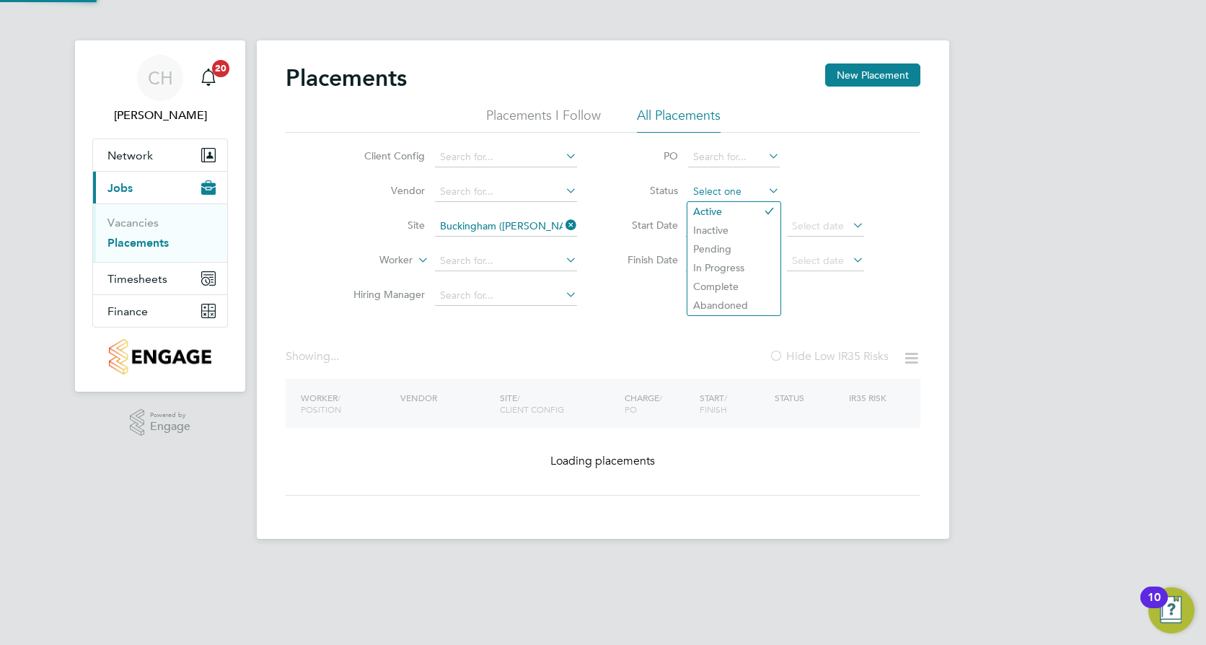
click at [724, 192] on input at bounding box center [734, 192] width 92 height 20
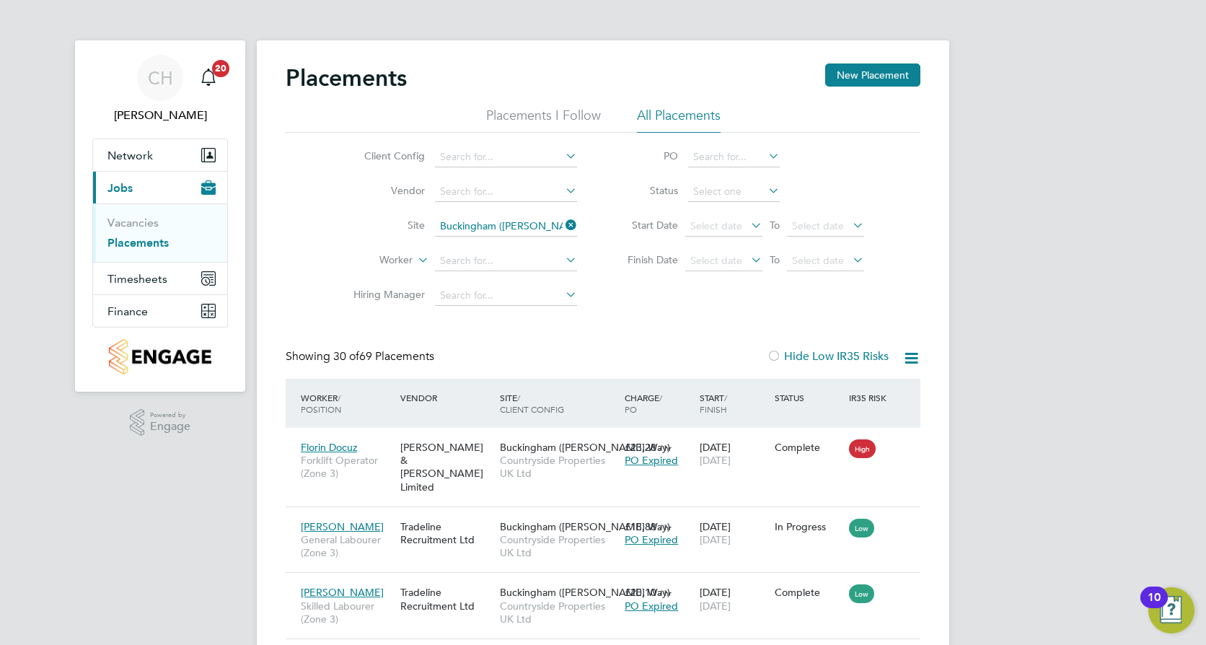
click at [716, 214] on li "Active" at bounding box center [734, 211] width 93 height 19
type input "Active"
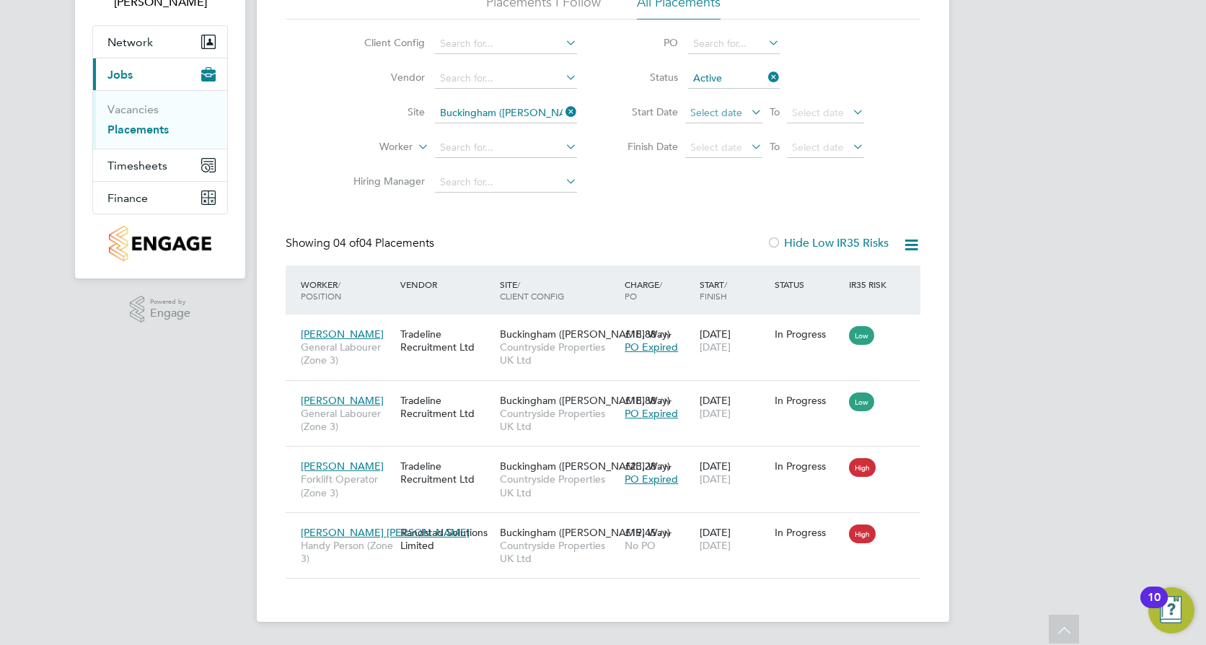
click at [729, 111] on span "Select date" at bounding box center [716, 112] width 52 height 13
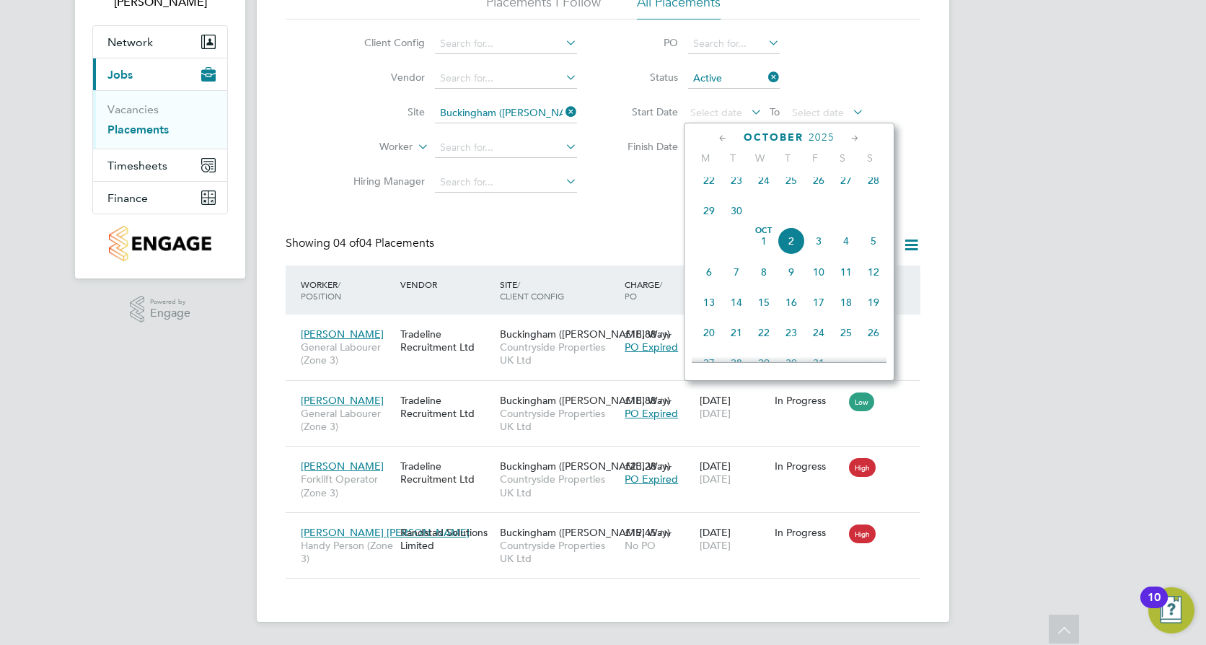
click at [815, 79] on li "Status Active" at bounding box center [738, 78] width 287 height 35
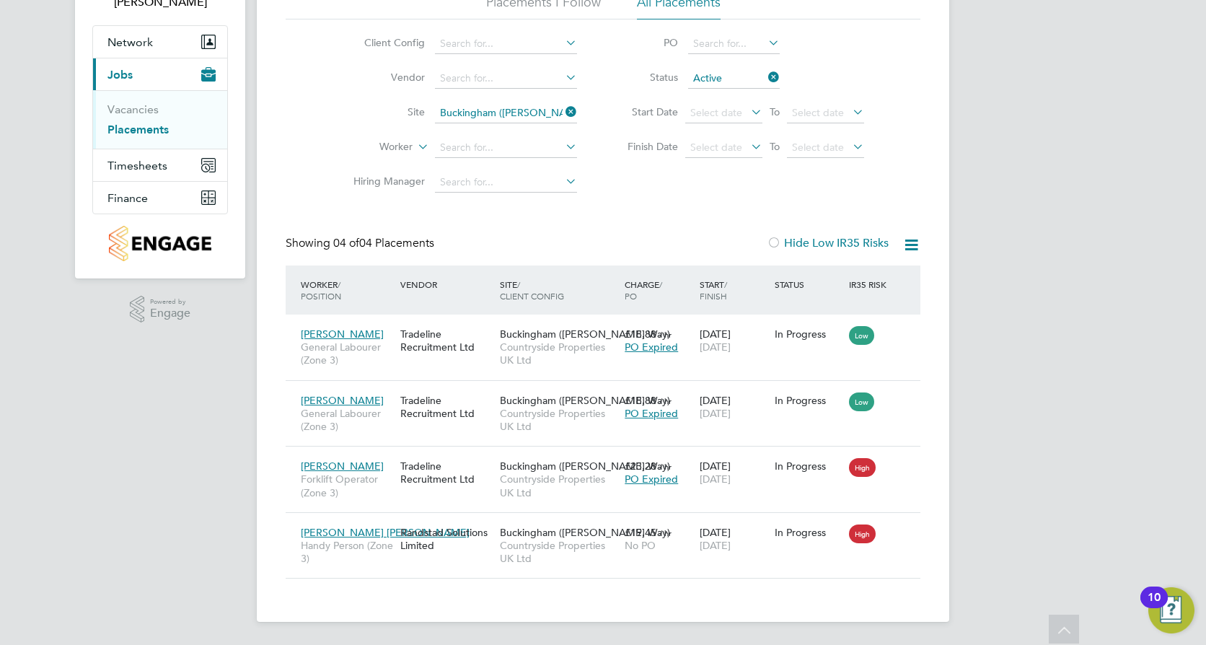
click at [765, 79] on icon at bounding box center [765, 77] width 0 height 20
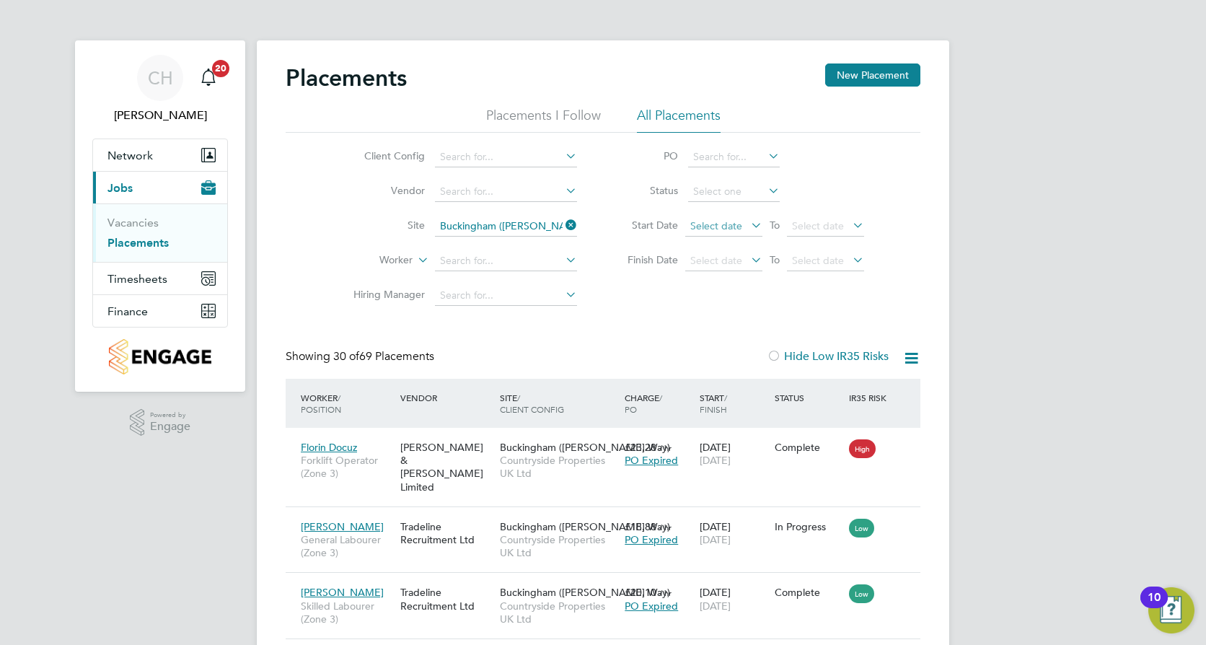
click at [709, 227] on span "Select date" at bounding box center [716, 225] width 52 height 13
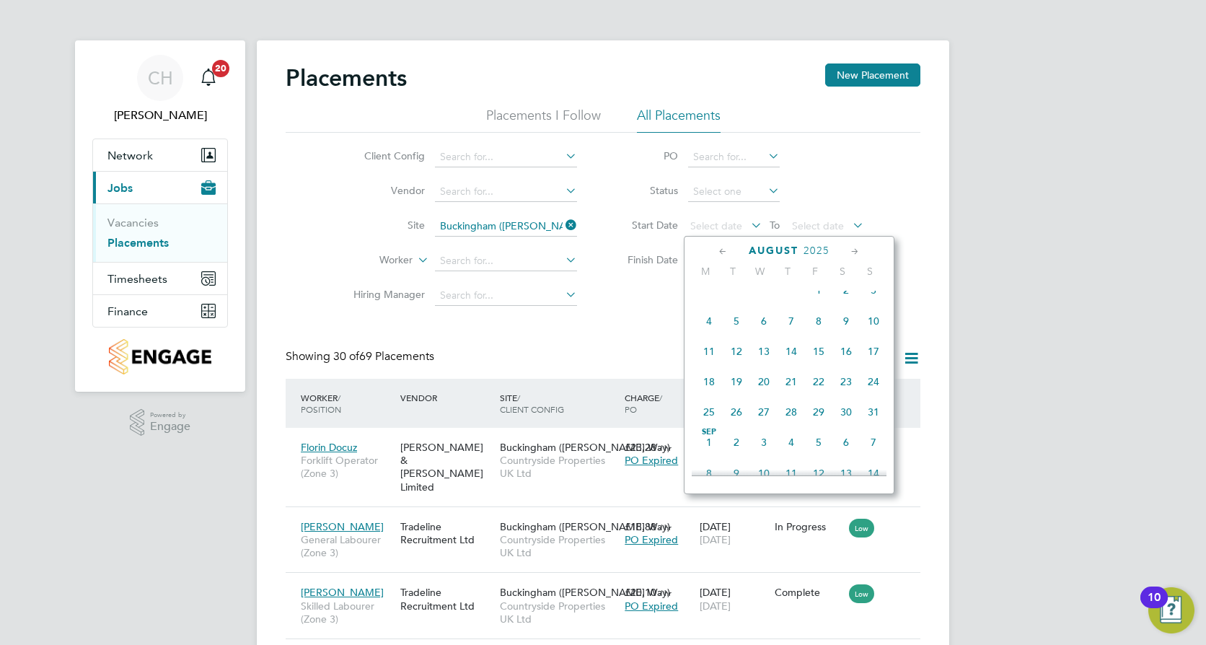
click at [708, 447] on span "[DATE]" at bounding box center [708, 442] width 27 height 27
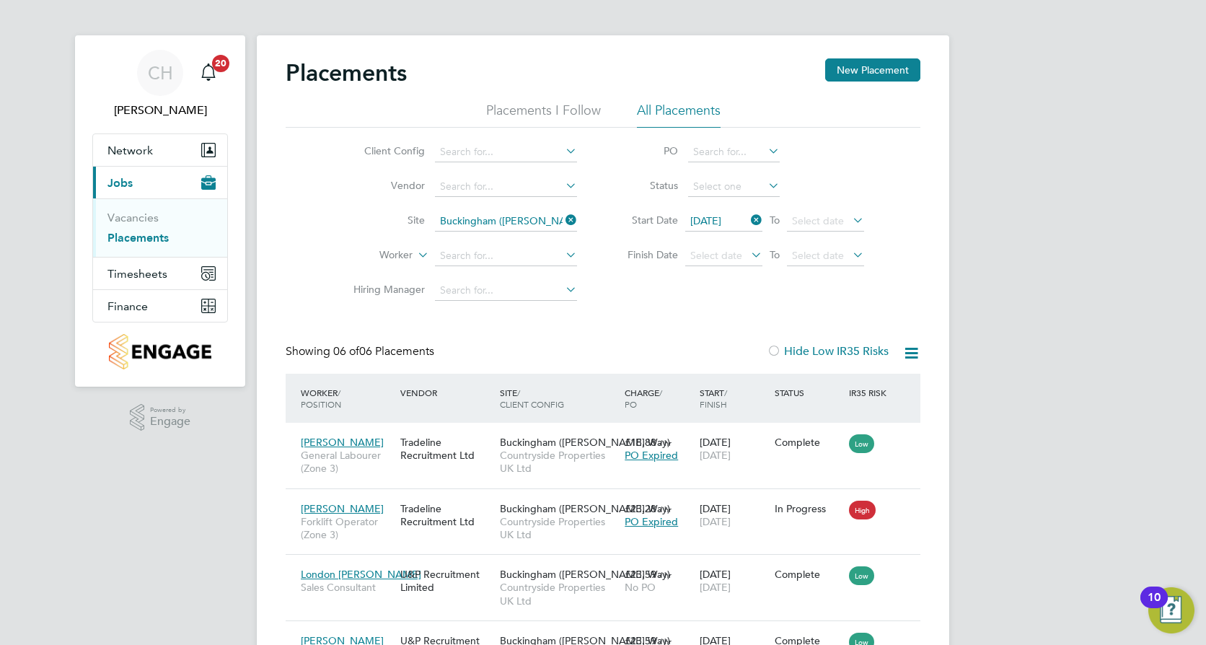
click at [719, 219] on span "[DATE]" at bounding box center [705, 220] width 31 height 13
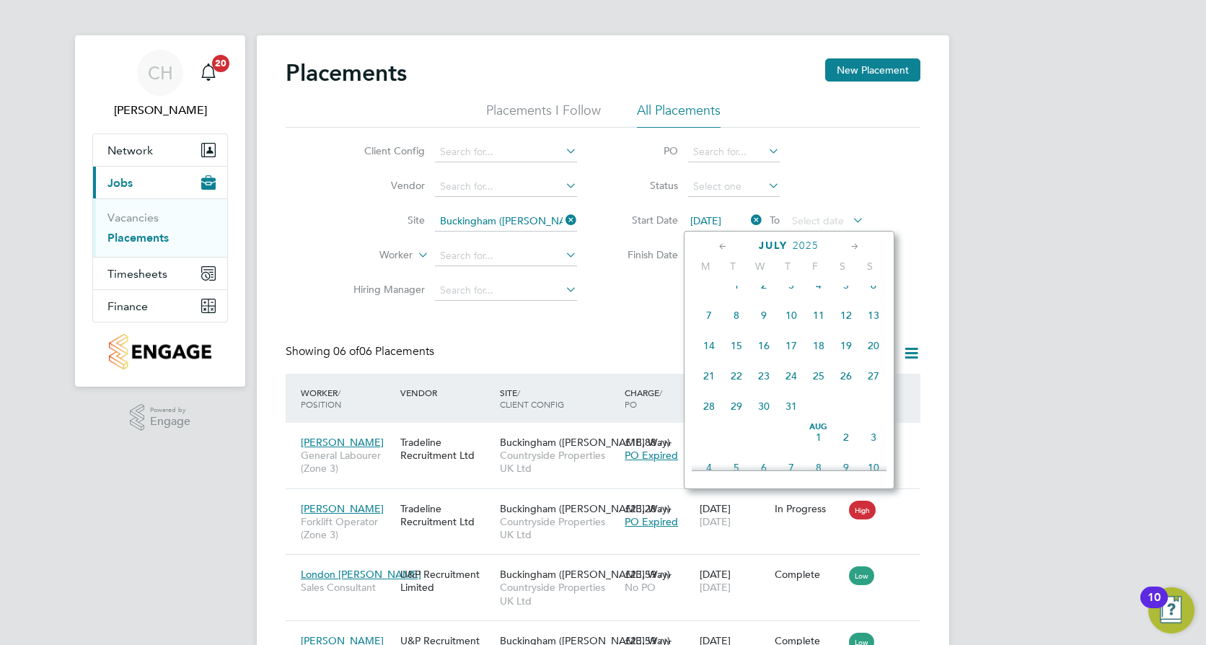
click at [821, 448] on span "[DATE]" at bounding box center [818, 436] width 27 height 27
